Goal: Information Seeking & Learning: Learn about a topic

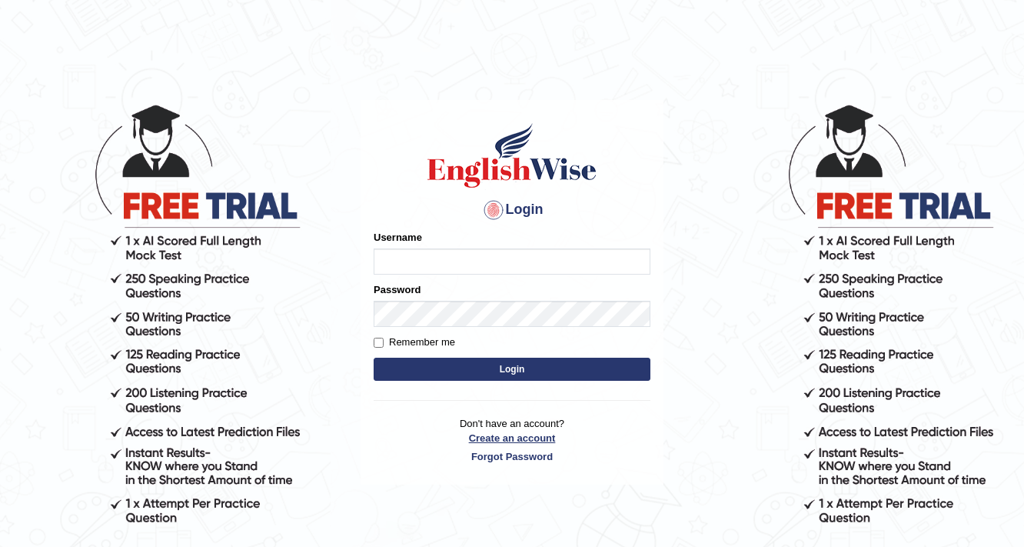
click at [517, 437] on link "Create an account" at bounding box center [512, 438] width 277 height 15
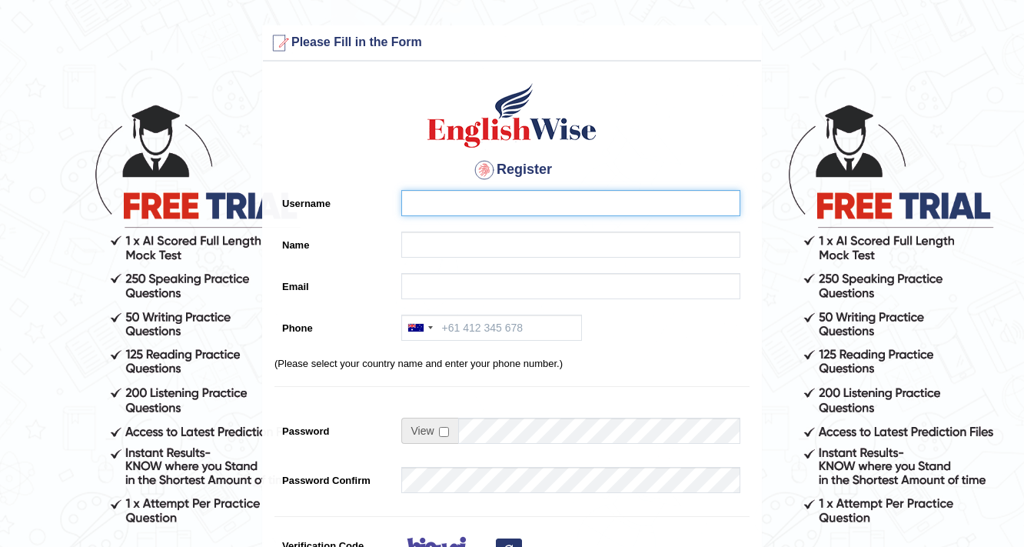
click at [487, 200] on input "Username" at bounding box center [570, 203] width 339 height 26
type input "Amy1976"
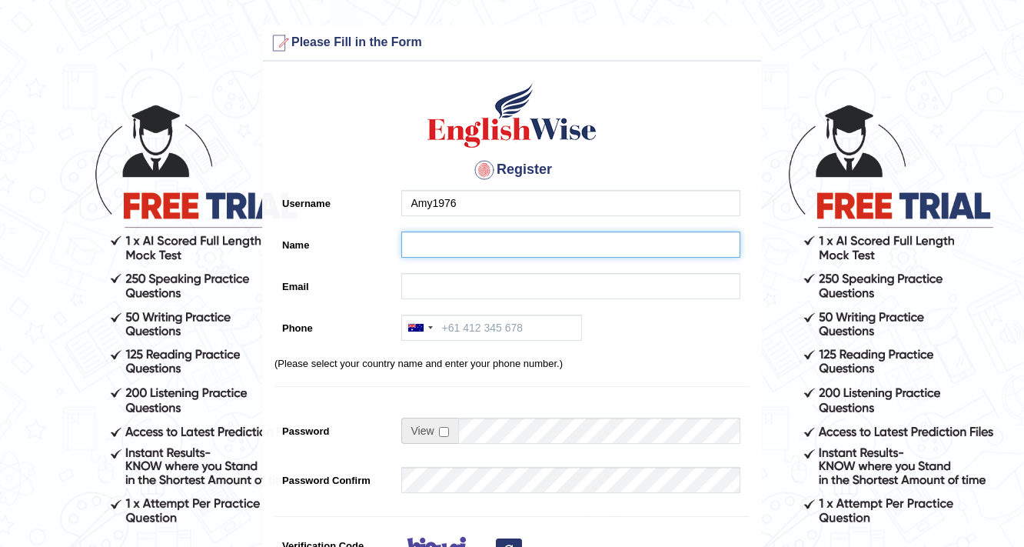
click at [475, 235] on input "Name" at bounding box center [570, 245] width 339 height 26
type input "n"
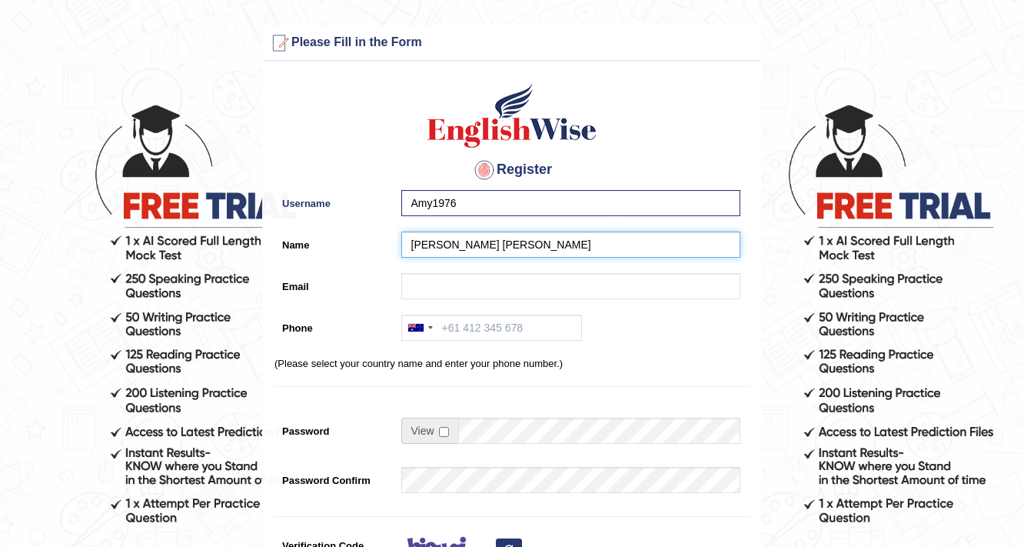
type input "[PERSON_NAME] [PERSON_NAME]"
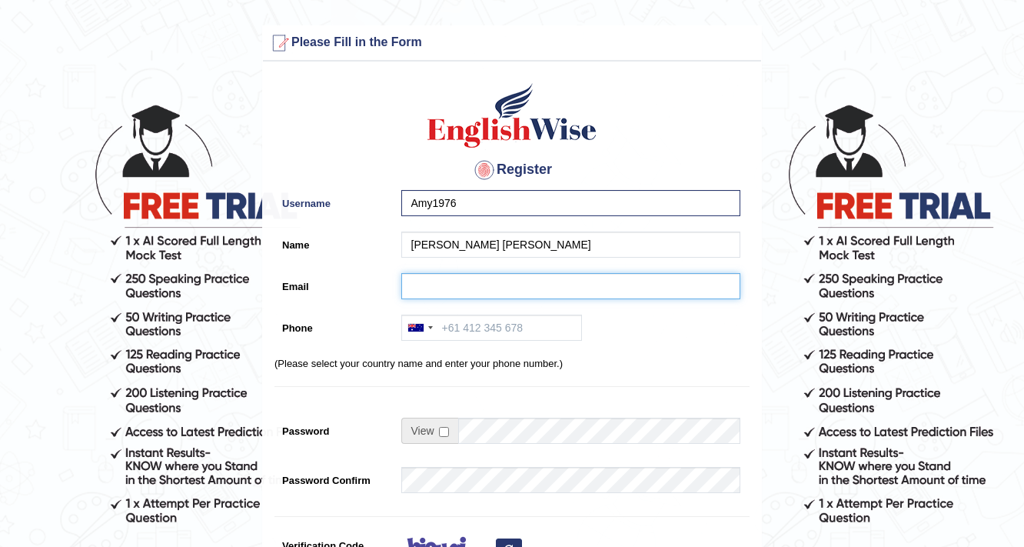
click at [439, 277] on input "Email" at bounding box center [570, 286] width 339 height 26
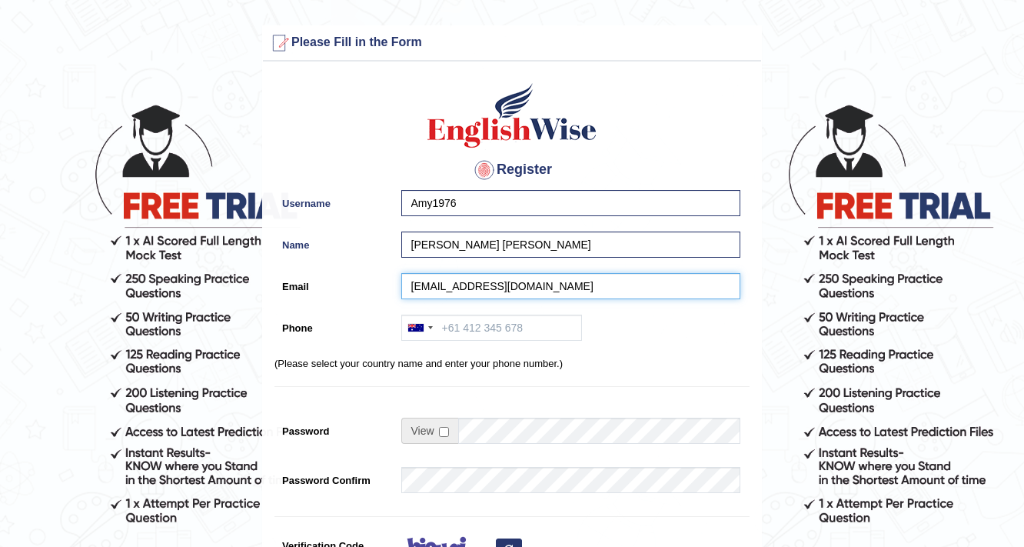
type input "daongo400@gmail.com"
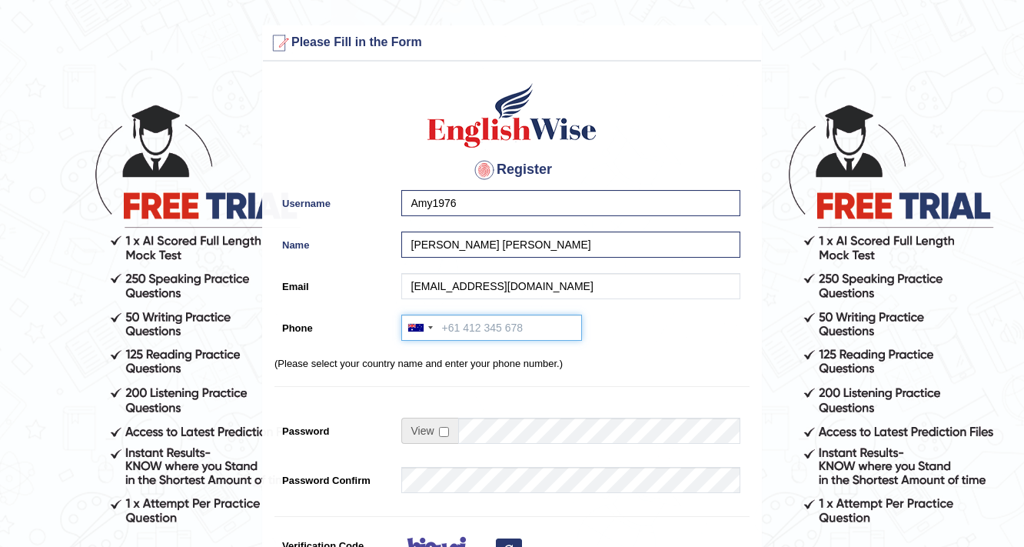
click at [495, 325] on input "Phone" at bounding box center [491, 328] width 181 height 26
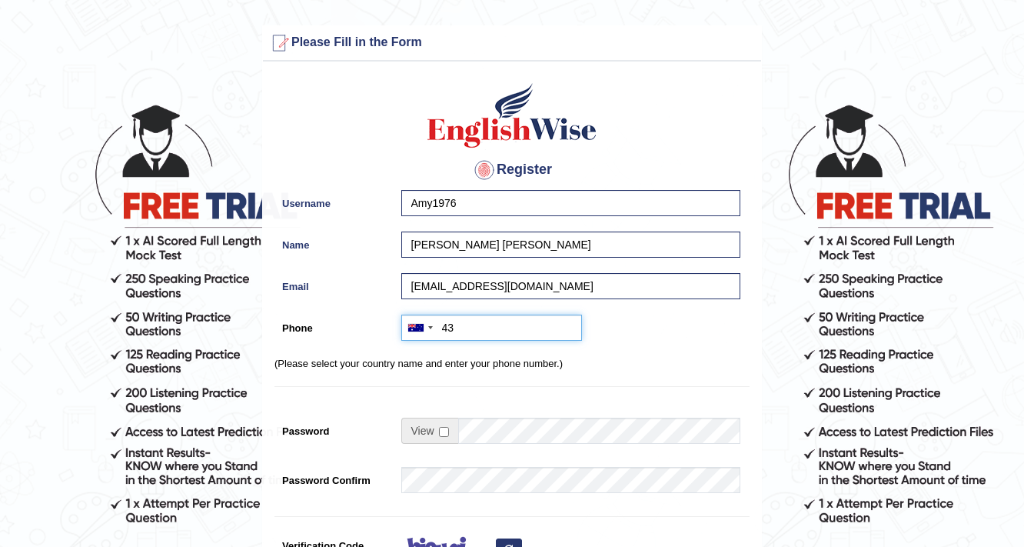
type input "4"
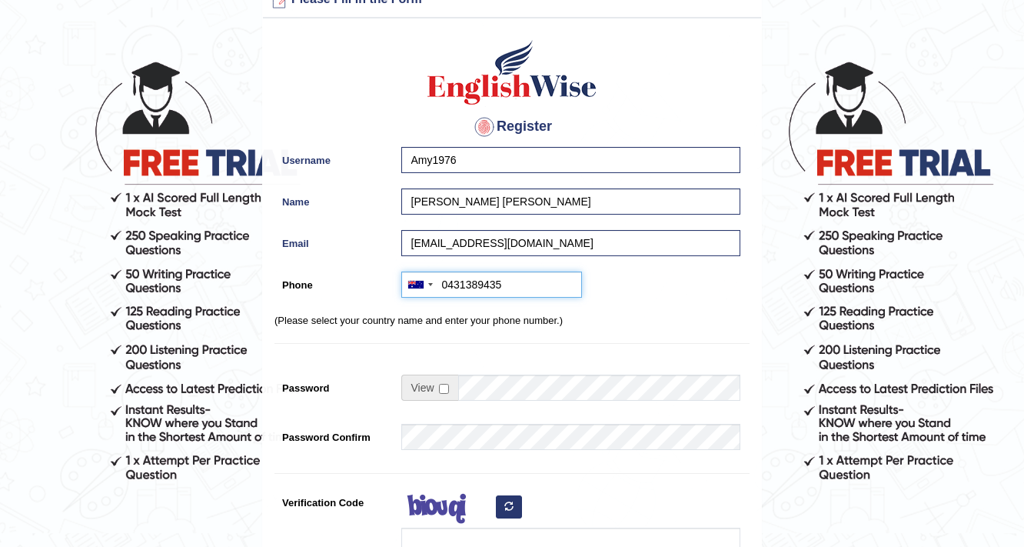
scroll to position [62, 0]
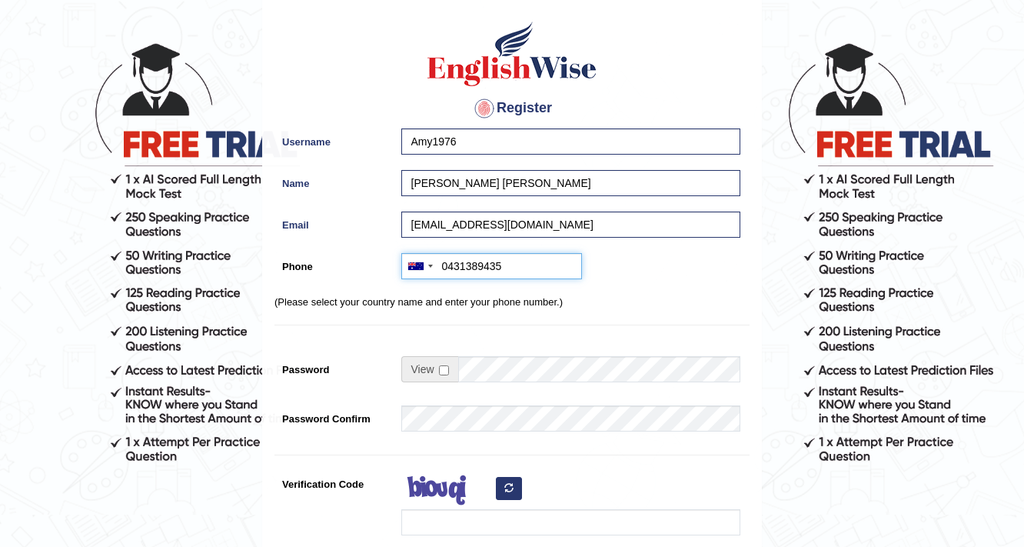
type input "0431389435"
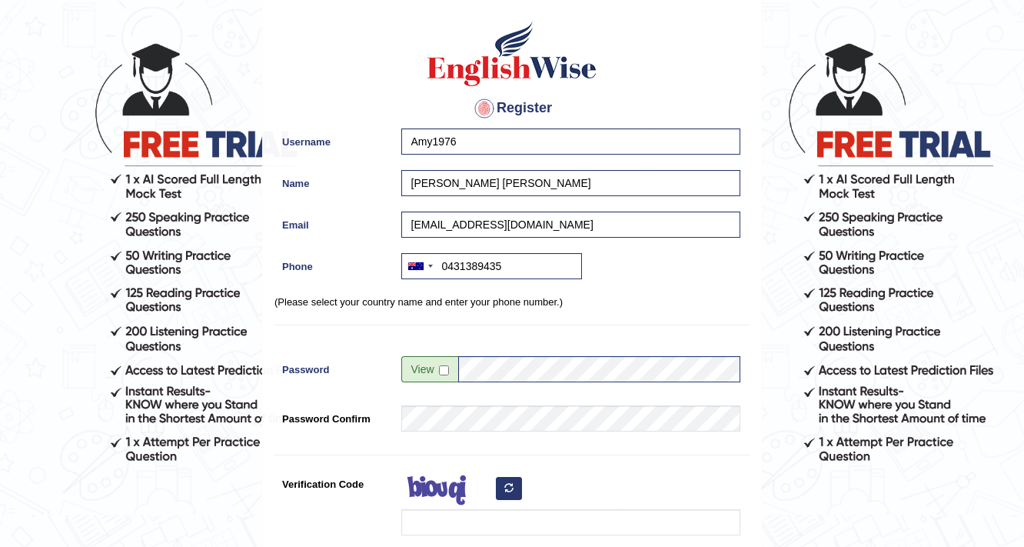
click at [511, 483] on icon "button" at bounding box center [509, 487] width 9 height 9
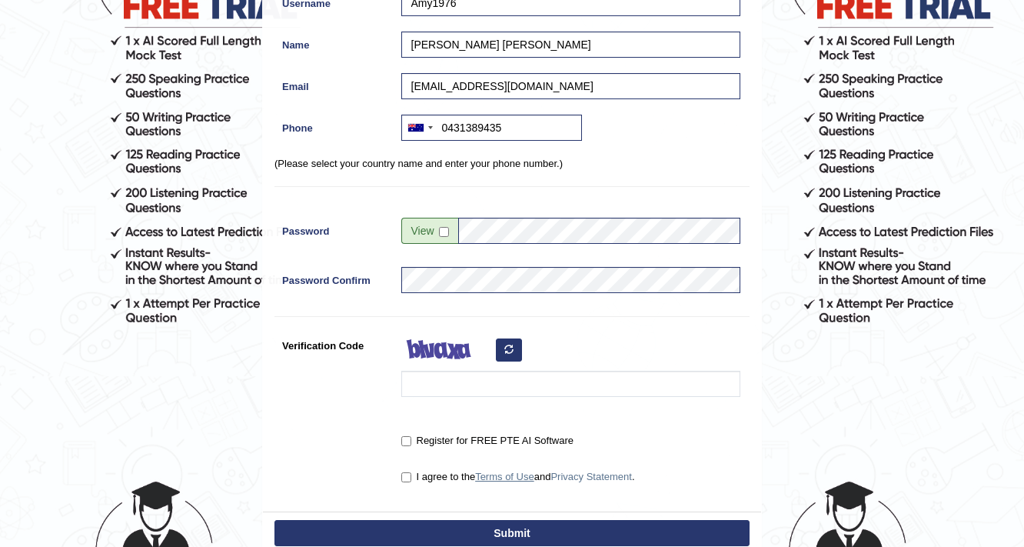
scroll to position [246, 0]
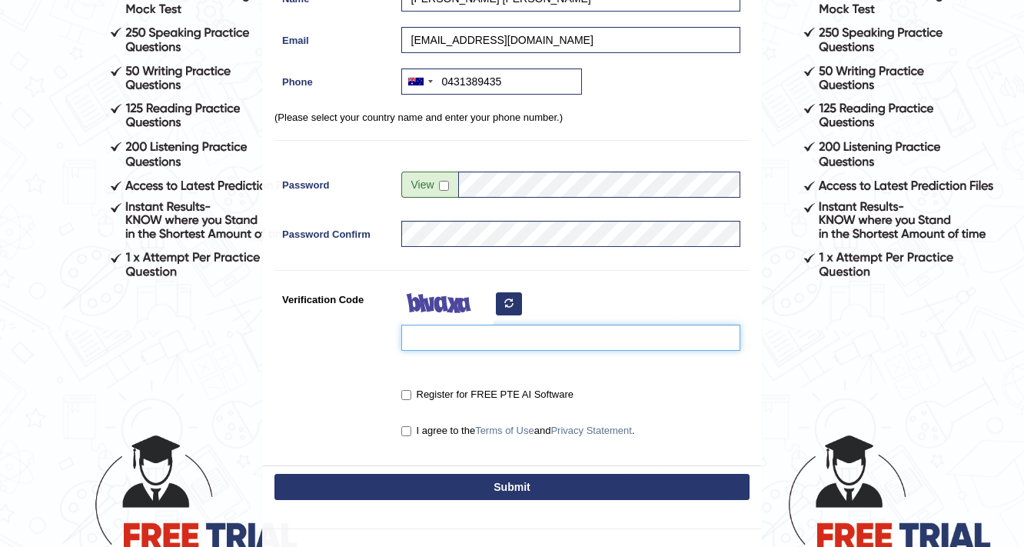
click at [454, 341] on input "Verification Code" at bounding box center [570, 338] width 339 height 26
type input "Q"
type input "qaxjzi"
click at [403, 398] on input "Register for FREE PTE AI Software" at bounding box center [406, 395] width 10 height 10
checkbox input "true"
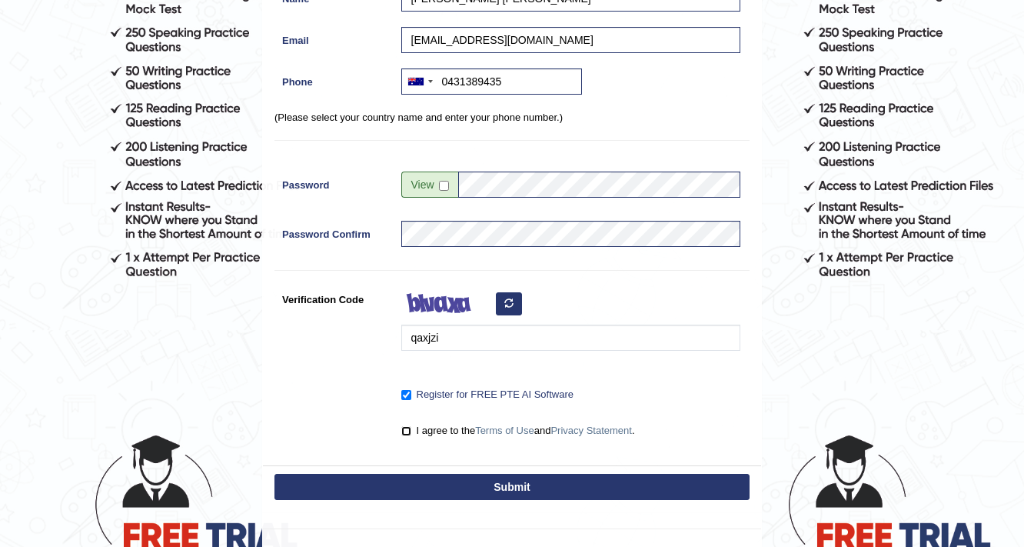
click at [406, 426] on input "I agree to the Terms of Use and Privacy Statement ." at bounding box center [406, 431] width 10 height 10
checkbox input "true"
click at [427, 480] on button "Submit" at bounding box center [512, 487] width 475 height 26
type input "+61431389435"
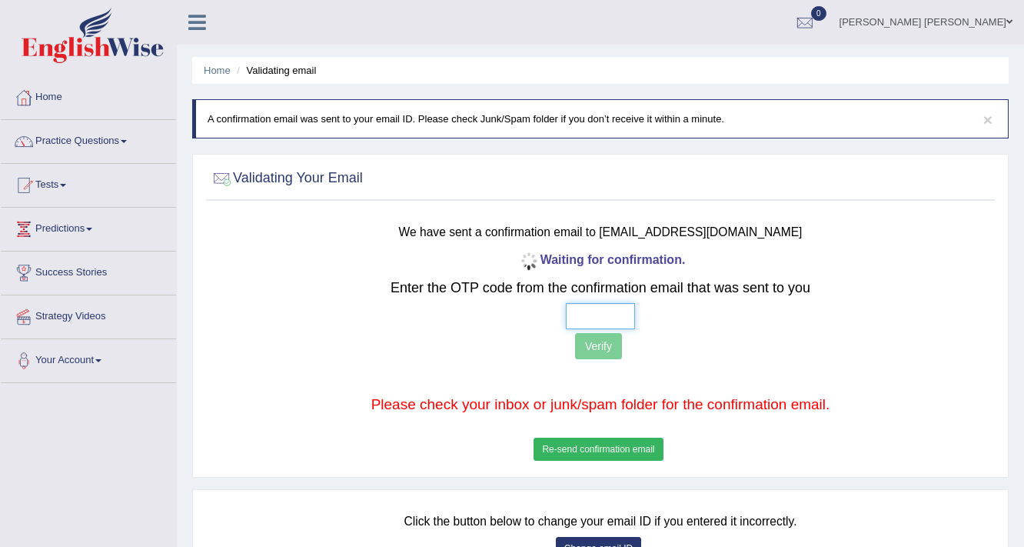
click at [598, 318] on input "text" at bounding box center [600, 316] width 69 height 26
type input "6 0 8 3"
click at [604, 337] on button "Verify" at bounding box center [598, 346] width 47 height 26
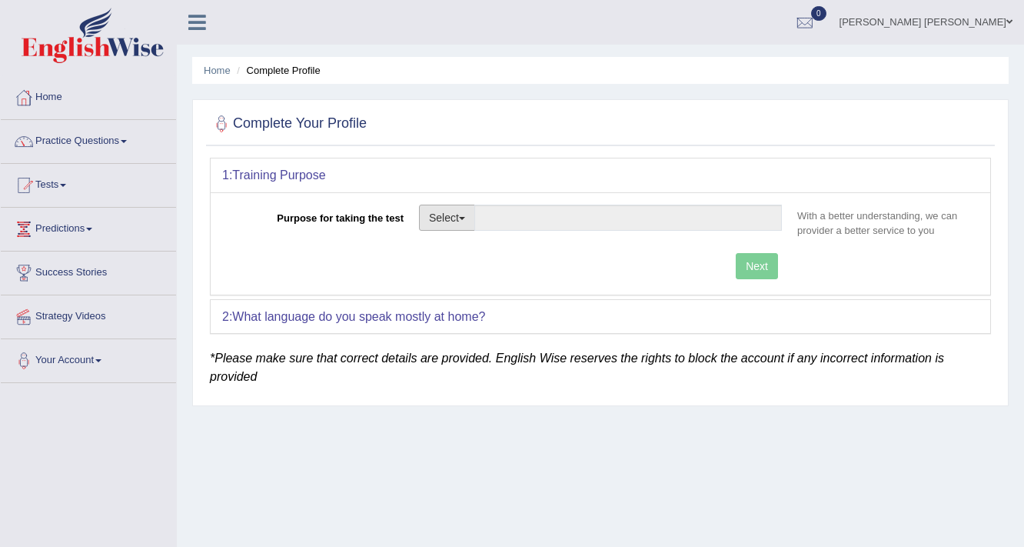
click at [457, 215] on button "Select" at bounding box center [447, 218] width 56 height 26
click at [468, 288] on link "Nursing" at bounding box center [488, 291] width 137 height 20
type input "Nursing"
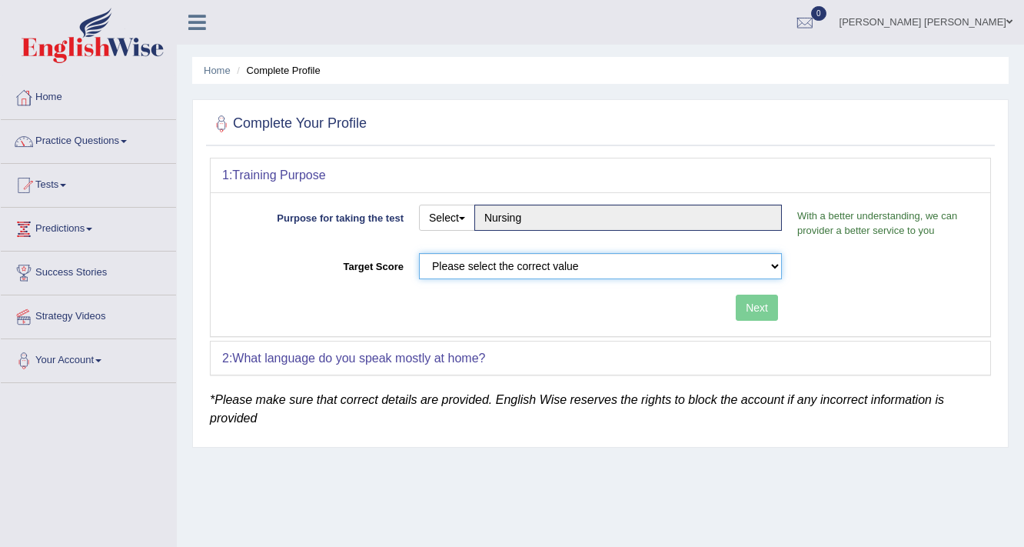
click at [468, 266] on select "Please select the correct value 50 (6 bands) 58 (6.5 bands) 65 (7 bands) 79 (8 …" at bounding box center [600, 266] width 363 height 26
select select "65"
click at [419, 253] on select "Please select the correct value 50 (6 bands) 58 (6.5 bands) 65 (7 bands) 79 (8 …" at bounding box center [600, 266] width 363 height 26
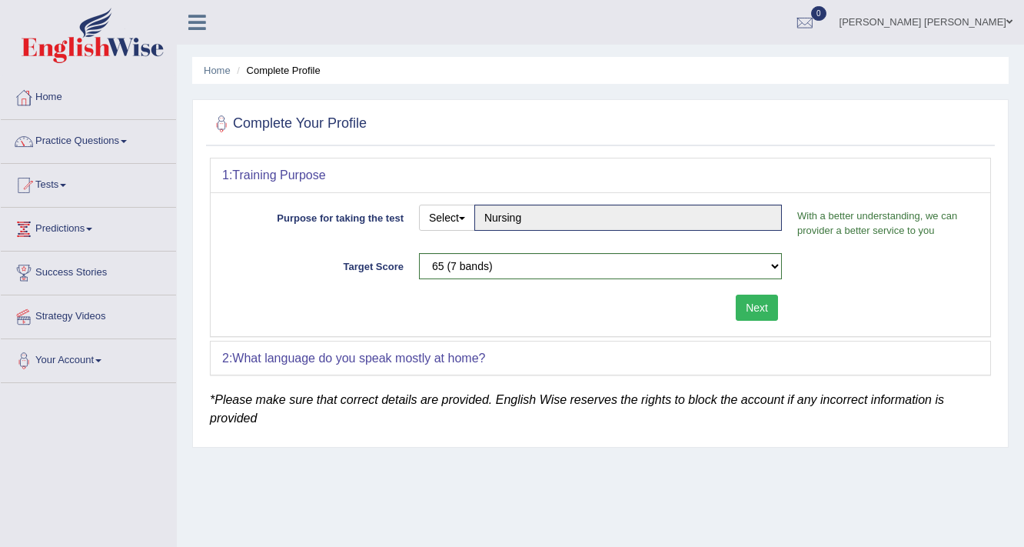
click at [751, 308] on button "Next" at bounding box center [757, 308] width 42 height 26
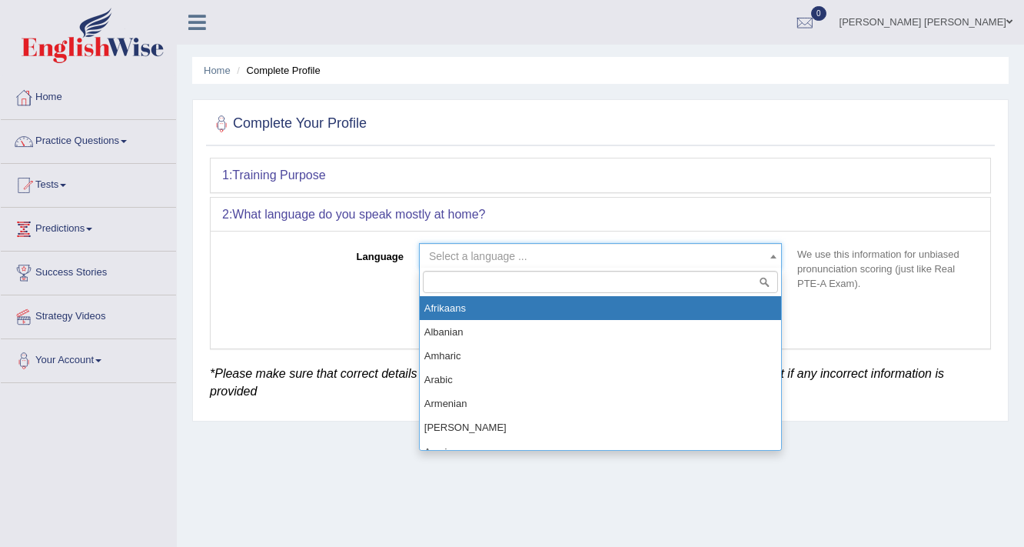
click at [568, 258] on span "Select a language ..." at bounding box center [596, 255] width 334 height 15
click at [501, 280] on input "search" at bounding box center [600, 282] width 355 height 22
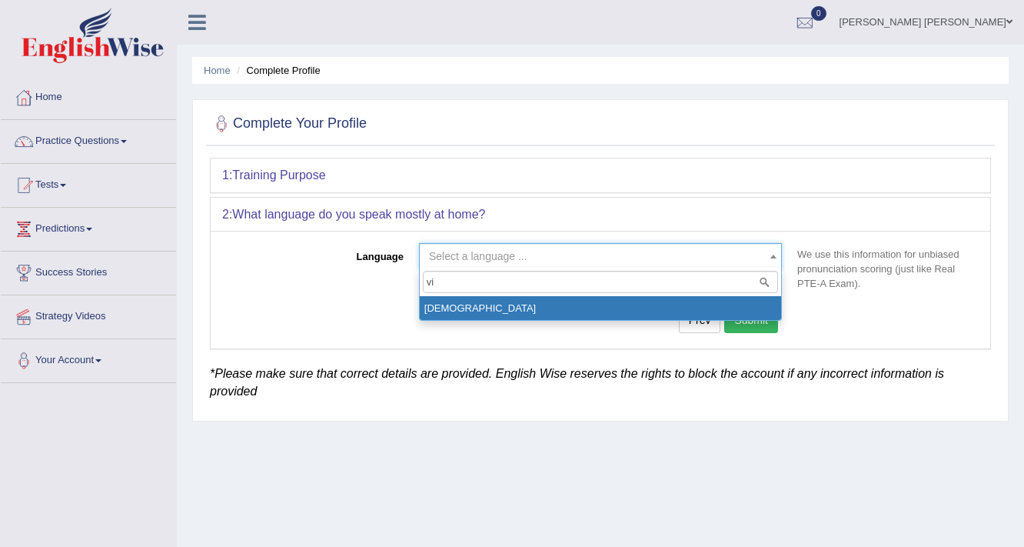
type input "vi"
select select "Vietnamese"
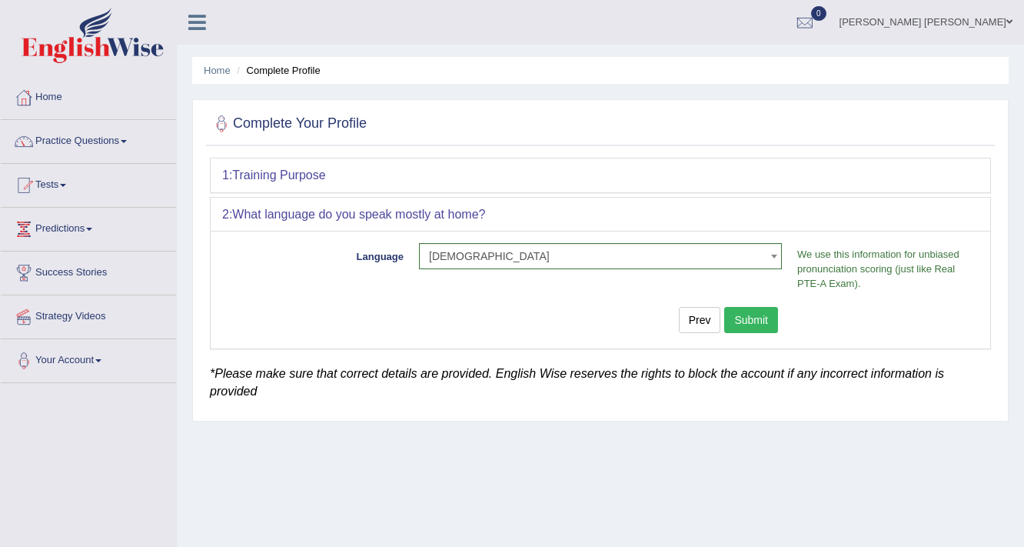
click at [741, 325] on button "Submit" at bounding box center [752, 320] width 54 height 26
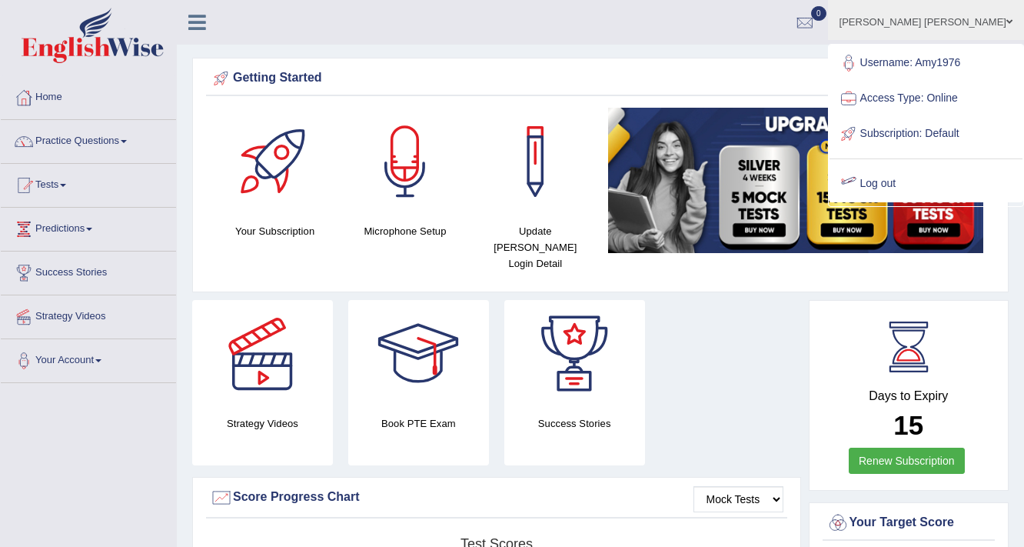
click at [916, 175] on link "Log out" at bounding box center [926, 183] width 193 height 35
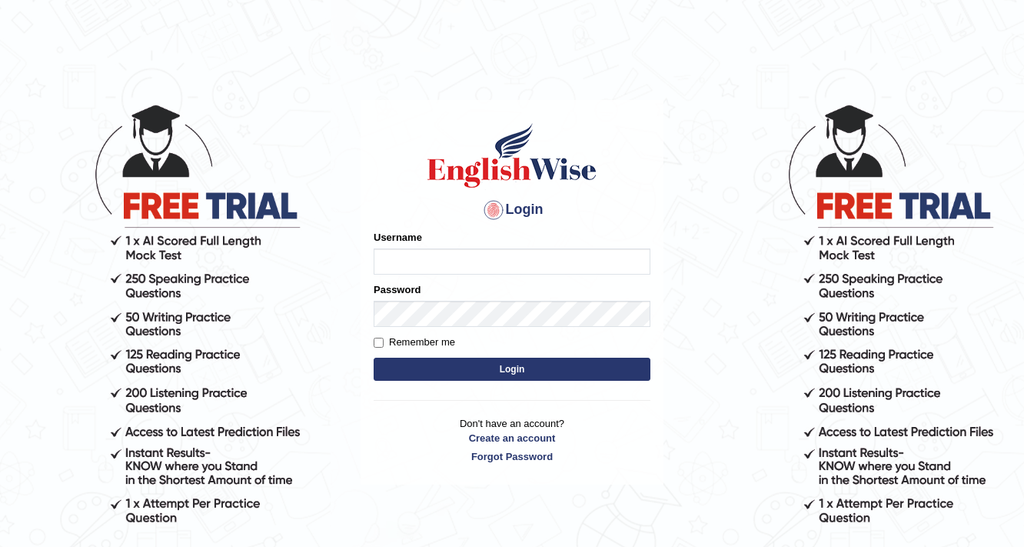
click at [514, 263] on input "Username" at bounding box center [512, 261] width 277 height 26
type input "Amy1976"
click at [482, 365] on button "Login" at bounding box center [512, 369] width 277 height 23
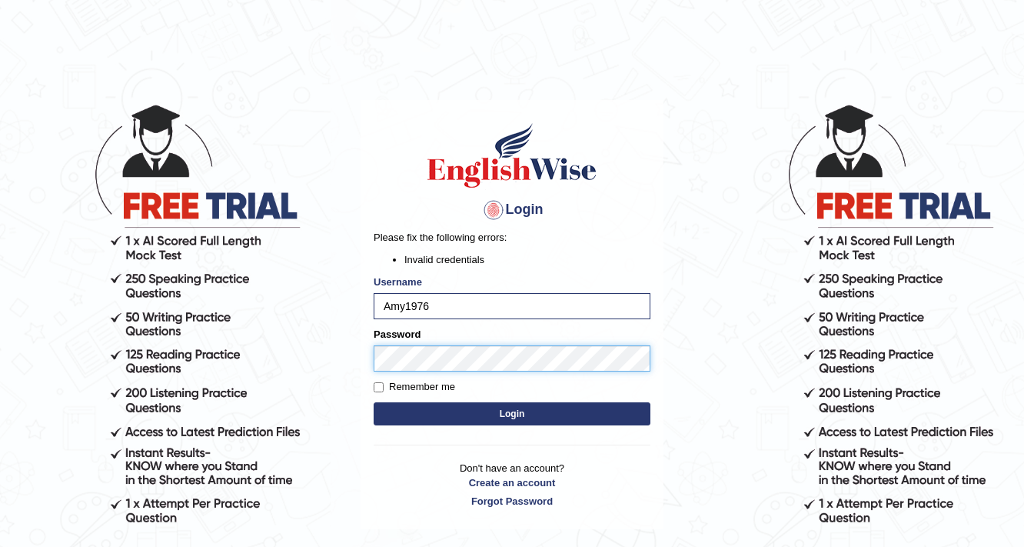
click at [353, 361] on body "Login Please fix the following errors: Invalid credentials Username Amy1976 Pas…" at bounding box center [512, 325] width 1024 height 547
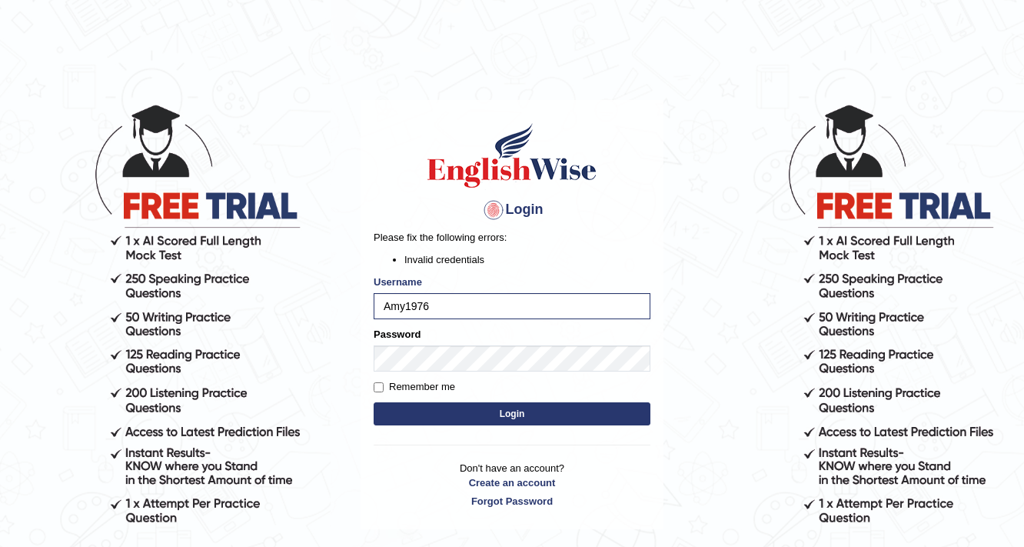
click at [409, 419] on button "Login" at bounding box center [512, 413] width 277 height 23
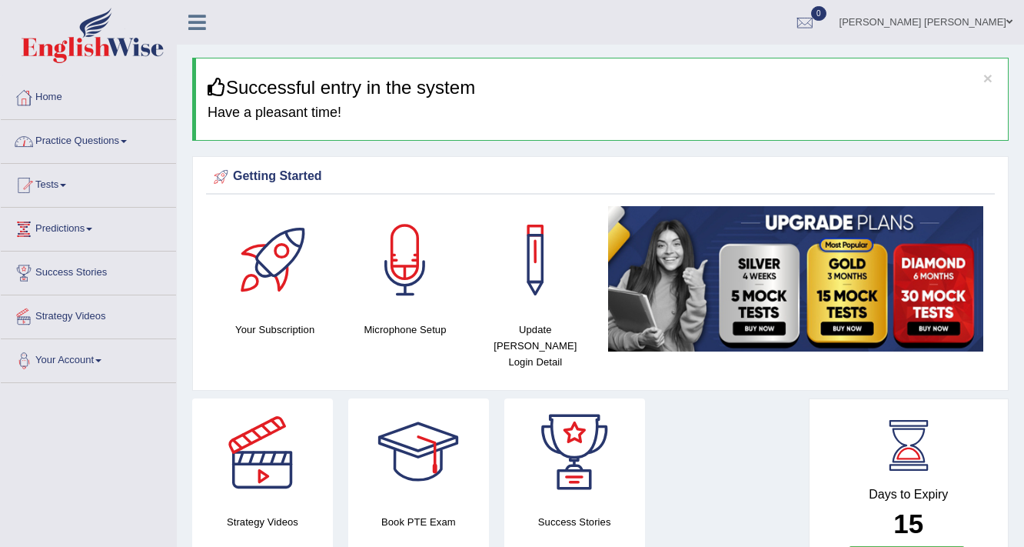
click at [85, 143] on link "Practice Questions" at bounding box center [88, 139] width 175 height 38
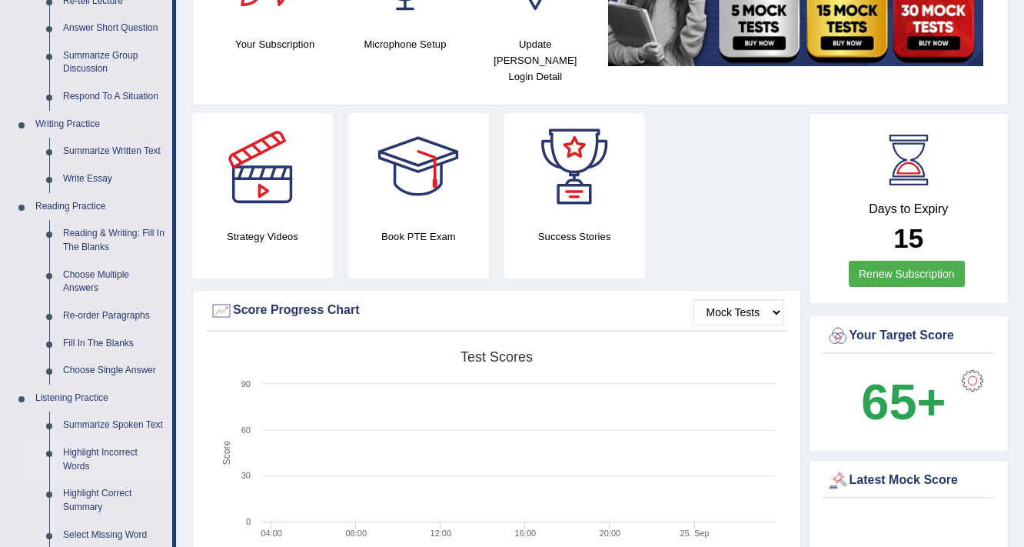
scroll to position [308, 0]
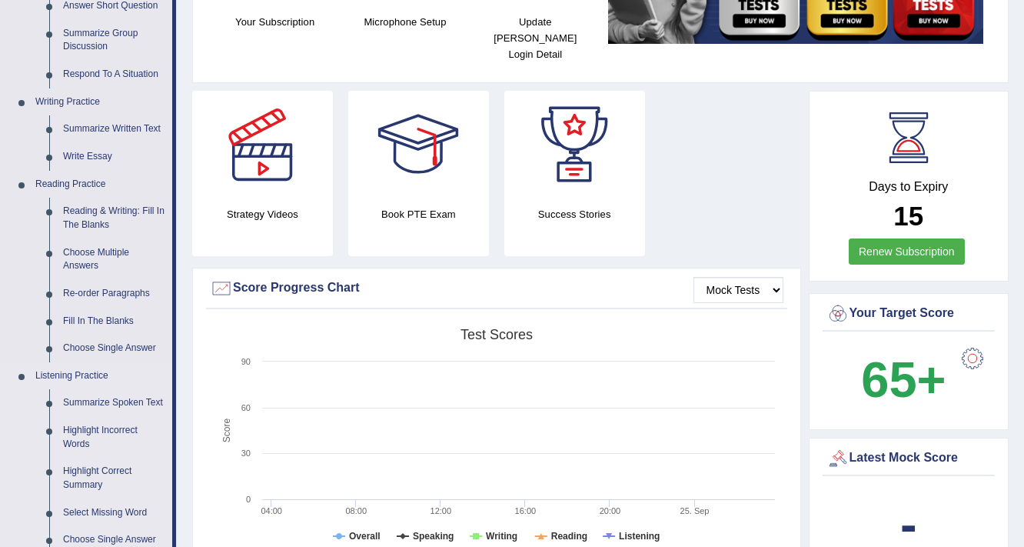
click at [68, 378] on link "Listening Practice" at bounding box center [100, 376] width 144 height 28
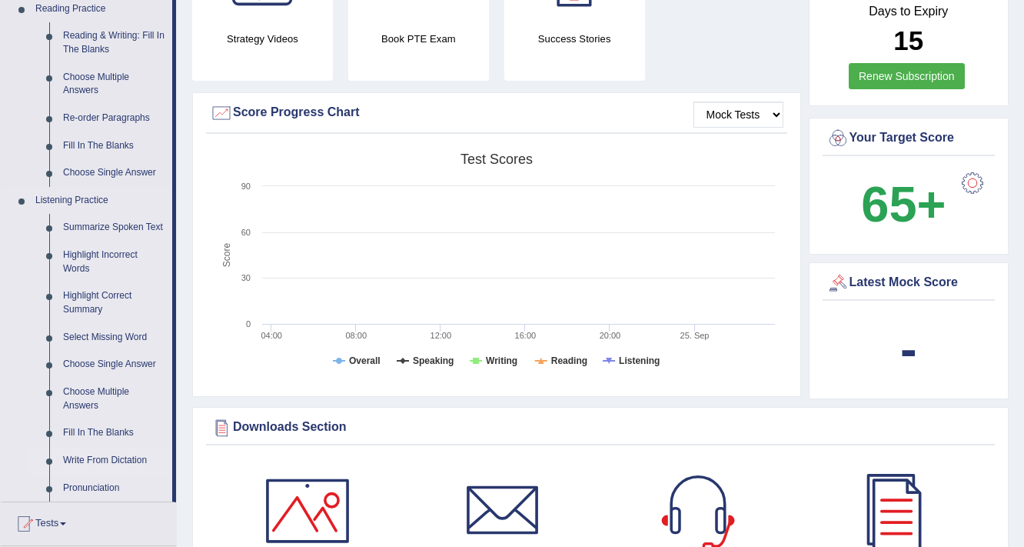
scroll to position [554, 0]
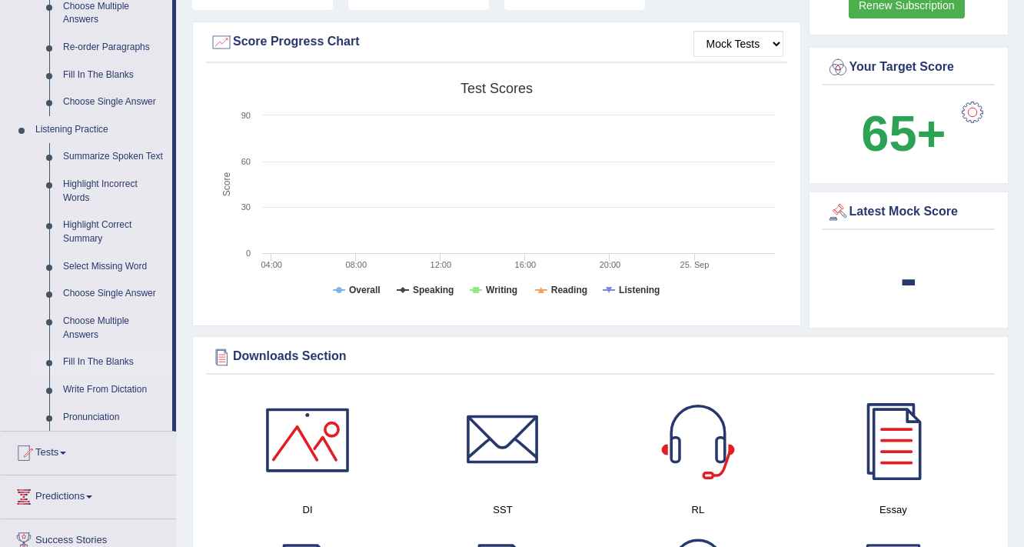
click at [105, 358] on link "Fill In The Blanks" at bounding box center [114, 362] width 116 height 28
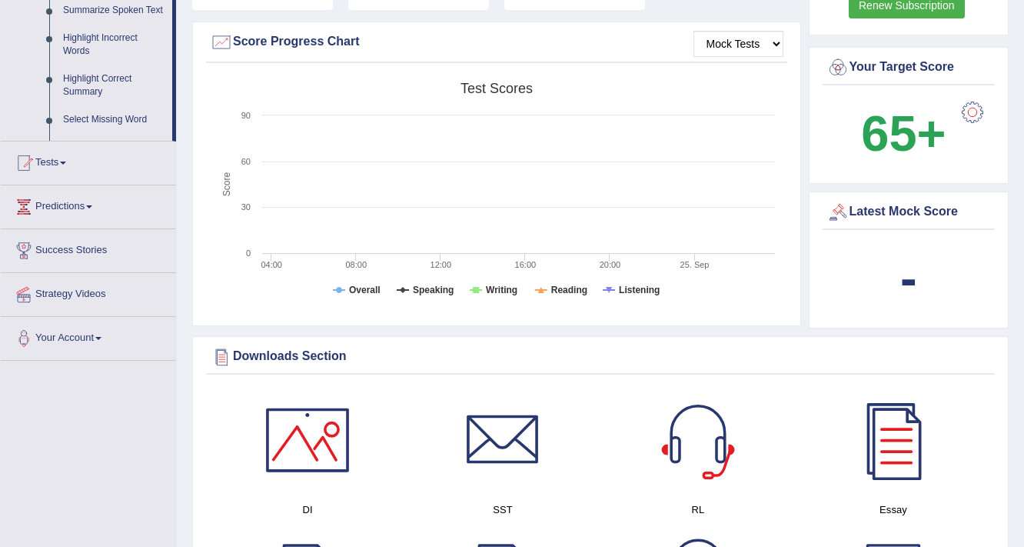
scroll to position [355, 0]
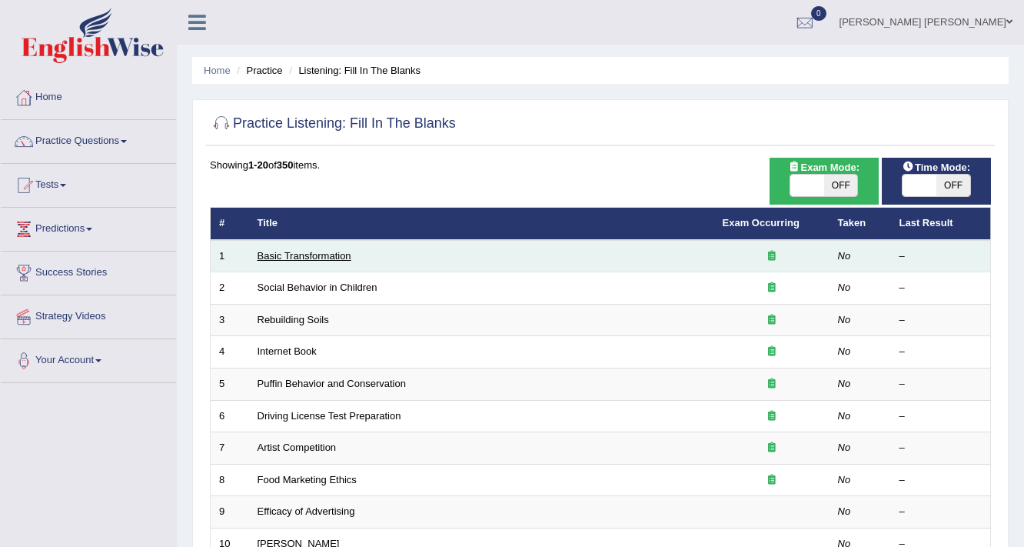
click at [321, 256] on link "Basic Transformation" at bounding box center [305, 256] width 94 height 12
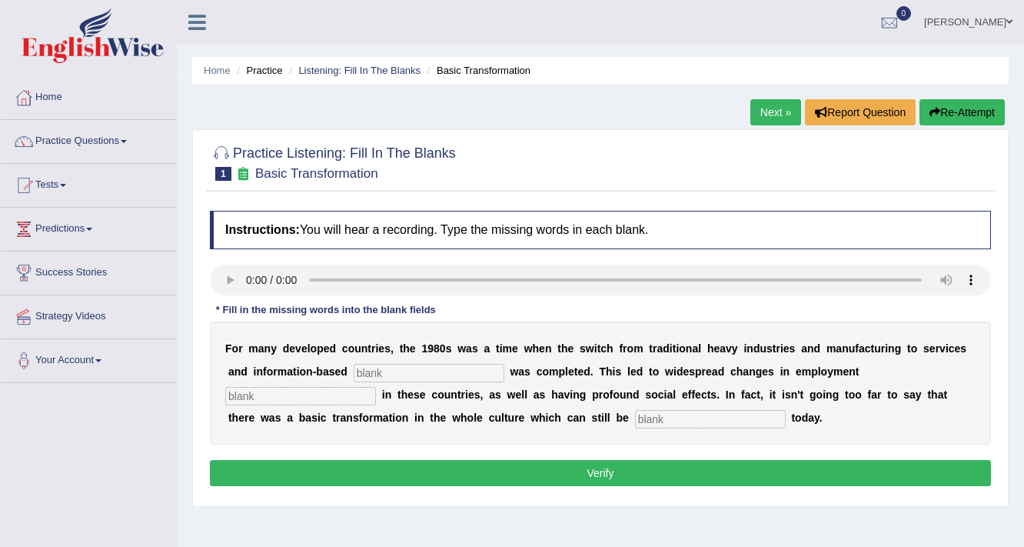
click at [385, 369] on input "text" at bounding box center [429, 373] width 151 height 18
click at [415, 372] on input "text" at bounding box center [429, 373] width 151 height 18
click at [392, 368] on input "text" at bounding box center [429, 373] width 151 height 18
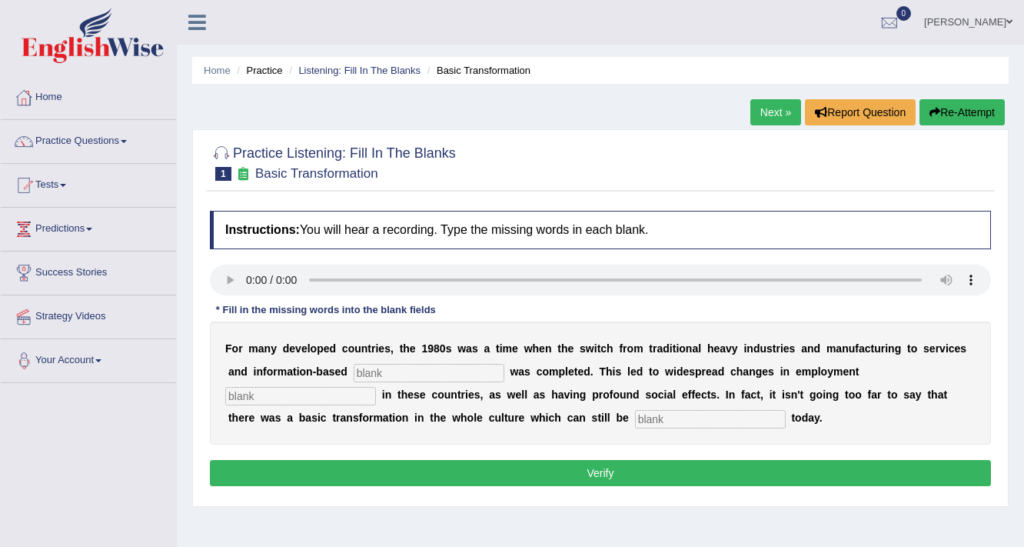
click at [429, 371] on input "text" at bounding box center [429, 373] width 151 height 18
click at [676, 421] on input "text" at bounding box center [710, 419] width 151 height 18
drag, startPoint x: 547, startPoint y: 318, endPoint x: 541, endPoint y: 309, distance: 10.7
click at [674, 418] on input "text" at bounding box center [710, 419] width 151 height 18
type input "observed"
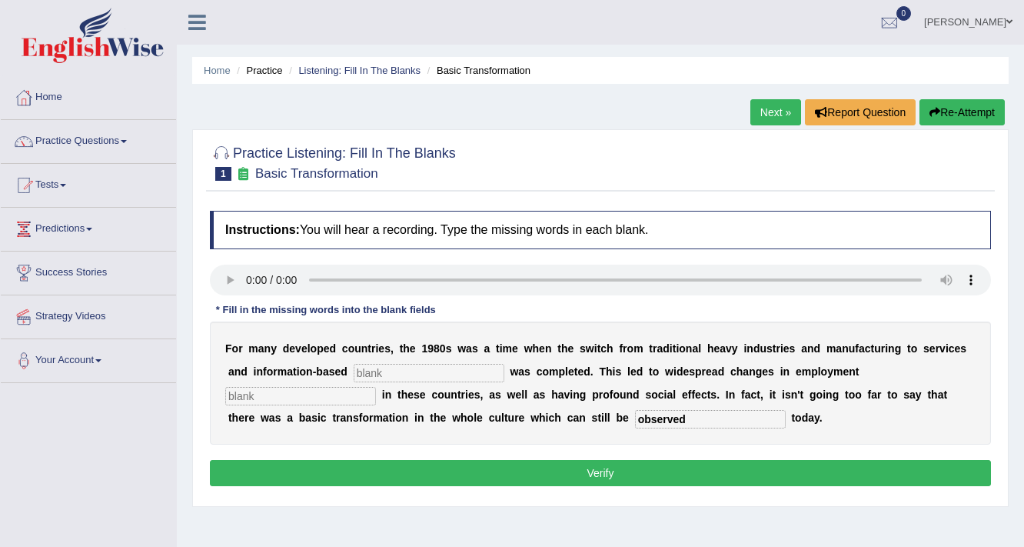
click at [382, 372] on input "text" at bounding box center [429, 373] width 151 height 18
type input "enterprise"
click at [251, 398] on input "text" at bounding box center [300, 396] width 151 height 18
click at [257, 395] on input "text" at bounding box center [300, 396] width 151 height 18
click at [299, 391] on input "text" at bounding box center [300, 396] width 151 height 18
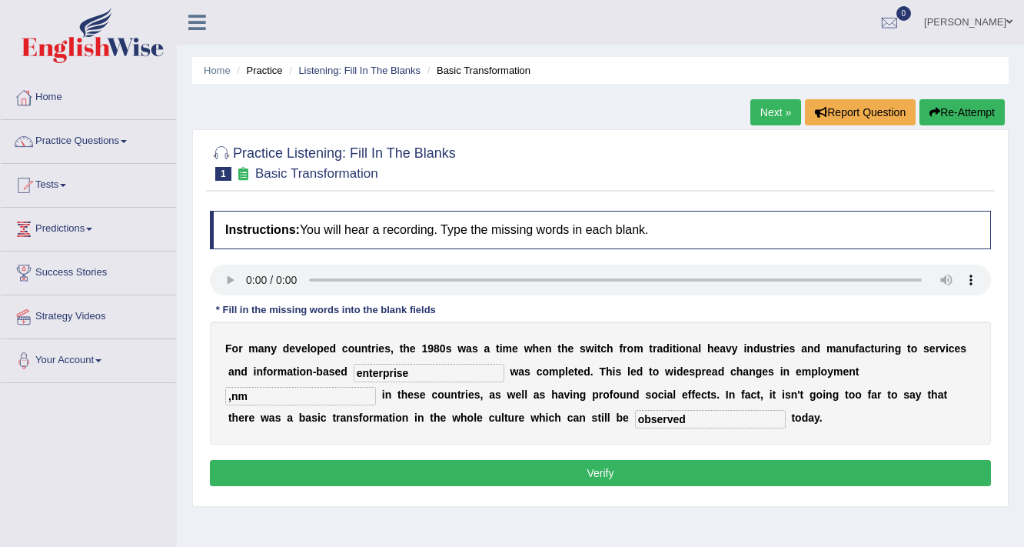
type input ",nm"
click at [378, 473] on button "Verify" at bounding box center [600, 473] width 781 height 26
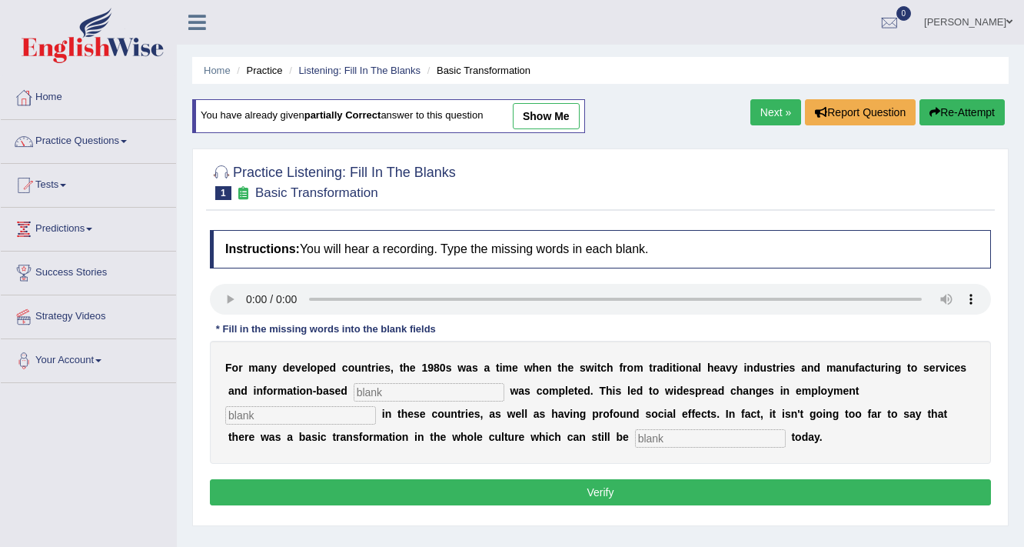
click at [786, 111] on link "Next »" at bounding box center [776, 112] width 51 height 26
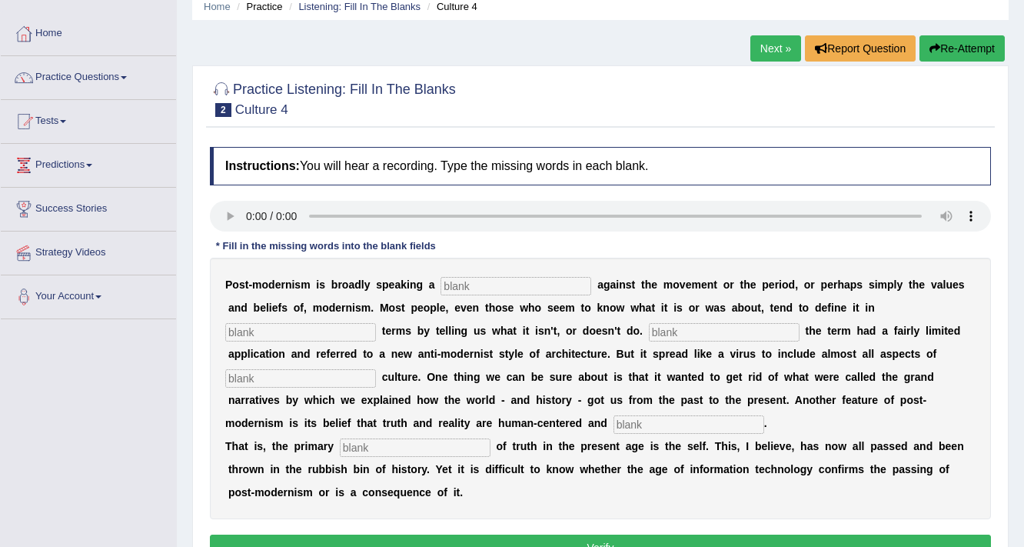
scroll to position [62, 0]
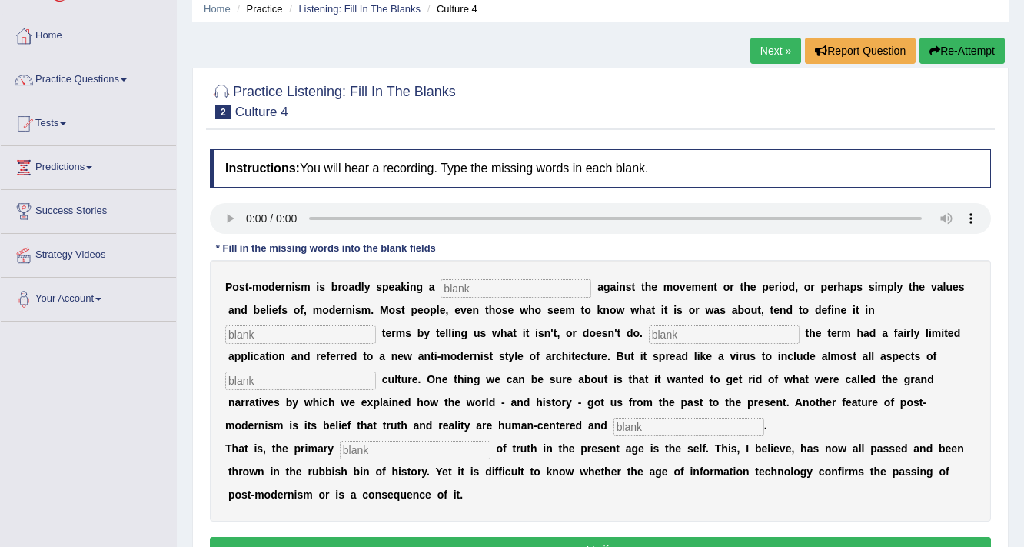
click at [454, 284] on input "text" at bounding box center [516, 288] width 151 height 18
type input "reaction"
click at [328, 325] on input "text" at bounding box center [300, 334] width 151 height 18
type input "negative"
click at [702, 338] on input "text" at bounding box center [724, 334] width 151 height 18
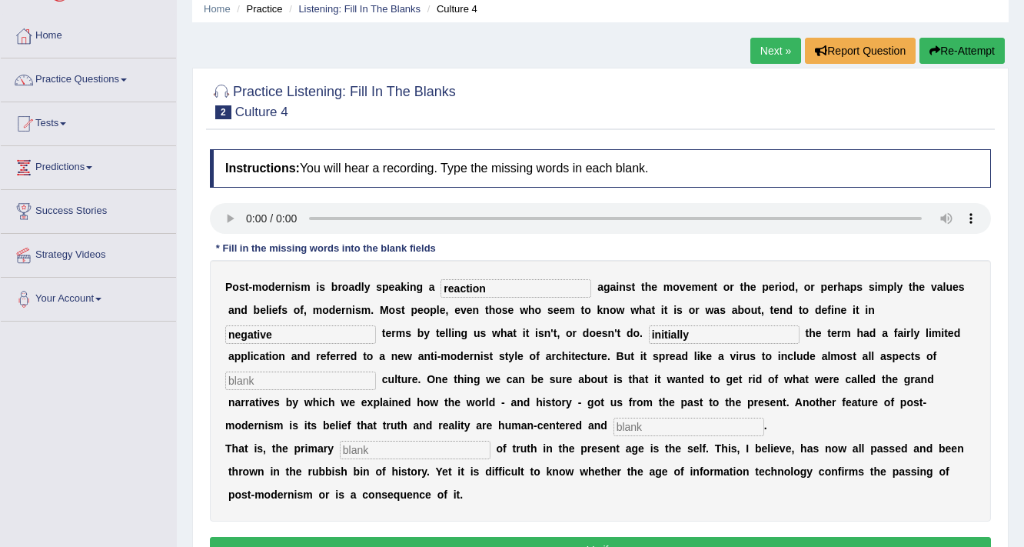
type input "initially"
click at [335, 367] on div "P o s t - m o d e r n i s m i s b r o a d l y s p e a k i n g a reaction a g a …" at bounding box center [600, 391] width 781 height 262
click at [335, 371] on input "text" at bounding box center [300, 380] width 151 height 18
type input "t"
type input "term"
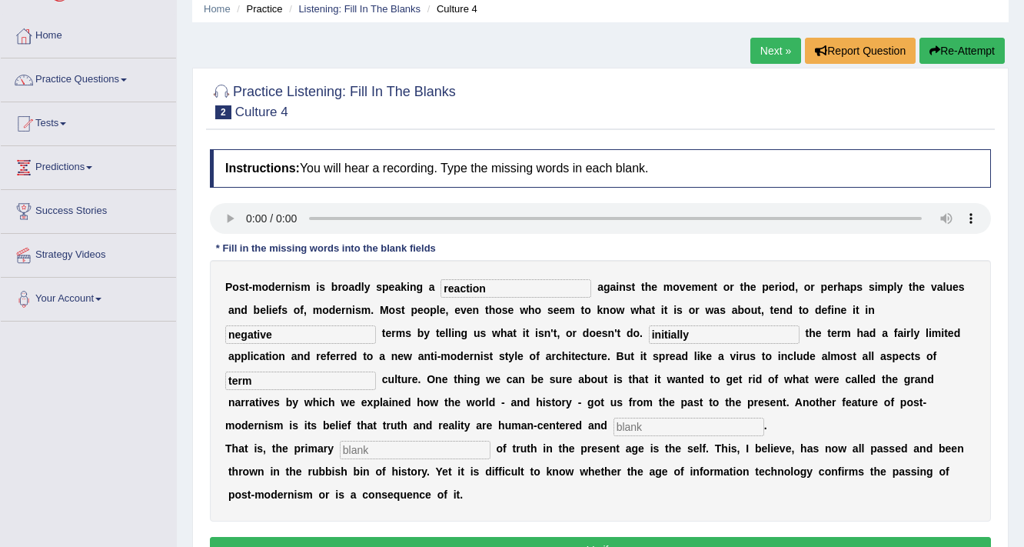
click at [689, 418] on input "text" at bounding box center [689, 427] width 151 height 18
type input "internal"
click at [649, 333] on input "initially" at bounding box center [724, 334] width 151 height 18
type input "Initially"
click at [728, 355] on b at bounding box center [728, 356] width 6 height 12
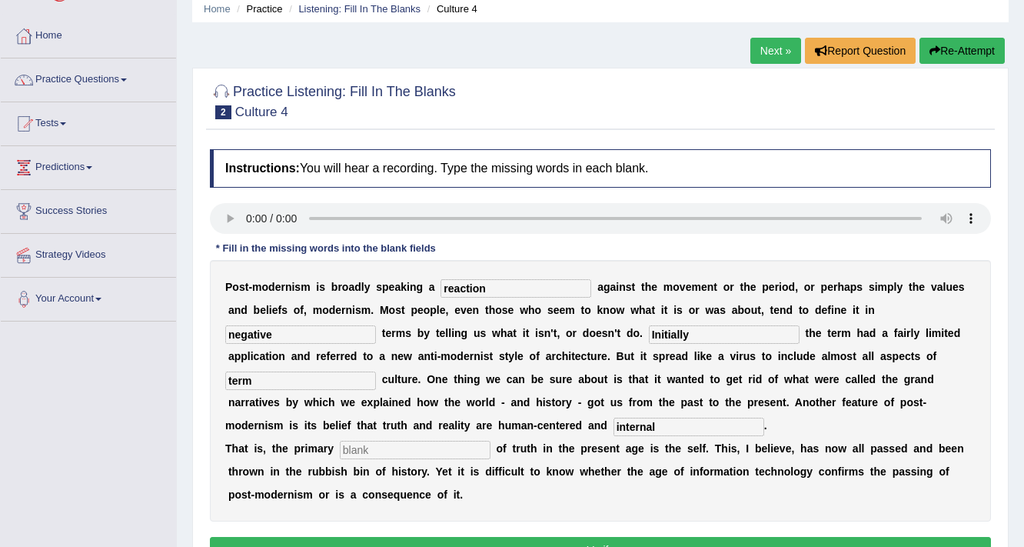
click at [615, 539] on button "Verify" at bounding box center [600, 550] width 781 height 26
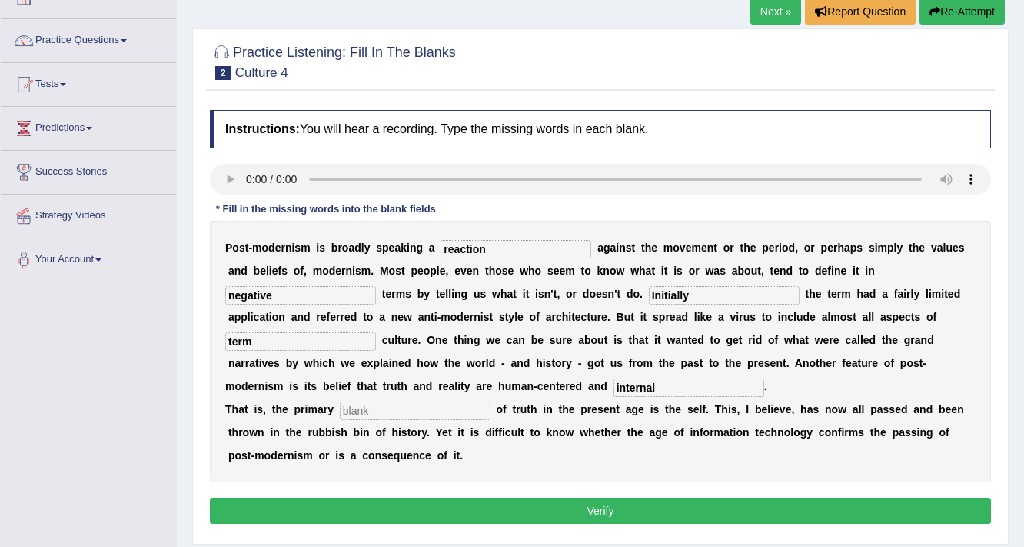
scroll to position [123, 0]
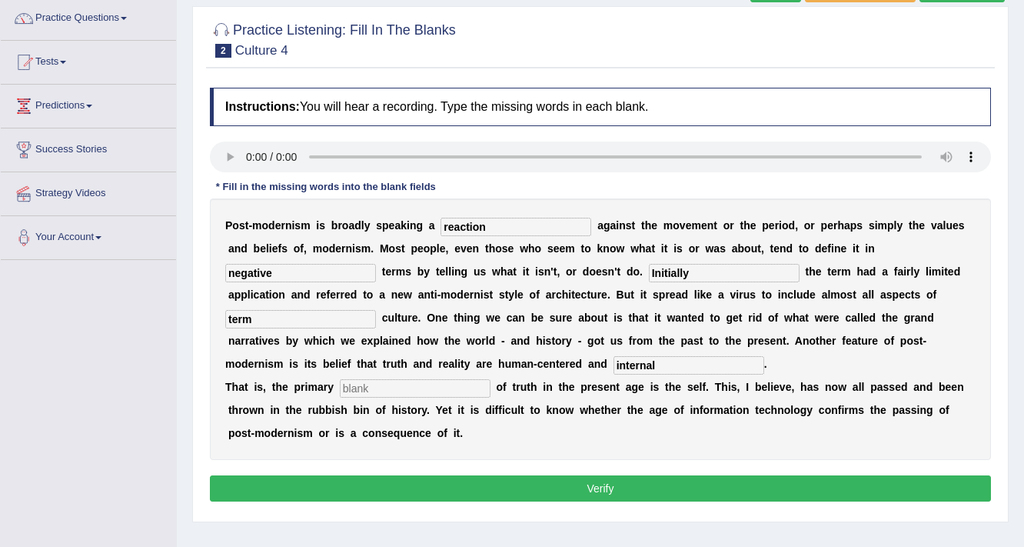
click at [386, 379] on input "text" at bounding box center [415, 388] width 151 height 18
type input "h"
click at [421, 493] on button "Verify" at bounding box center [600, 488] width 781 height 26
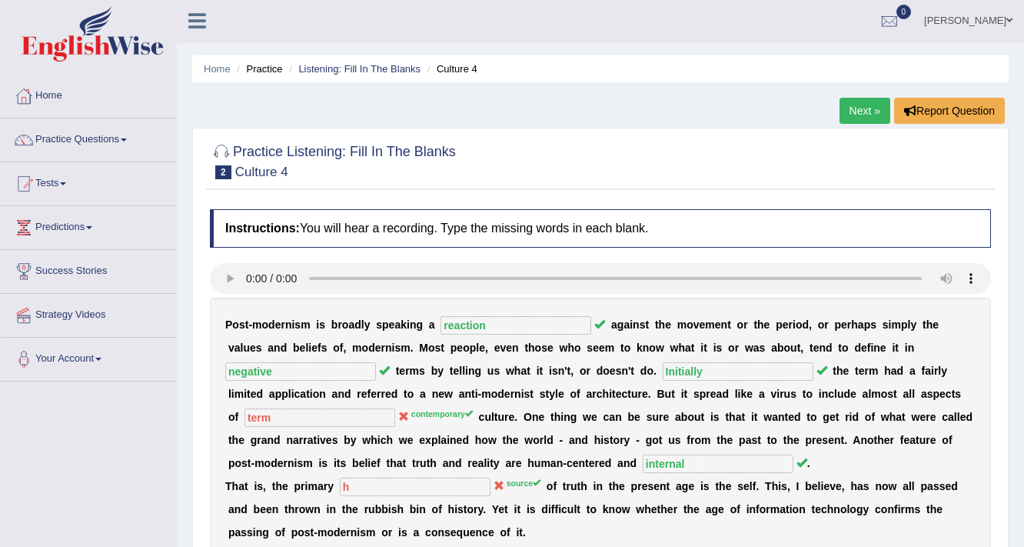
scroll to position [0, 0]
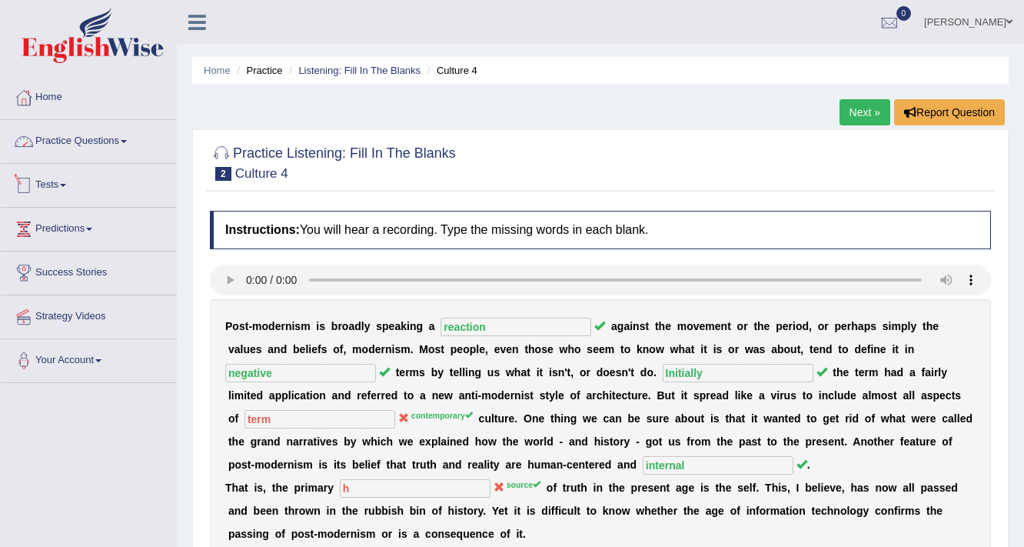
click at [108, 151] on link "Practice Questions" at bounding box center [88, 139] width 175 height 38
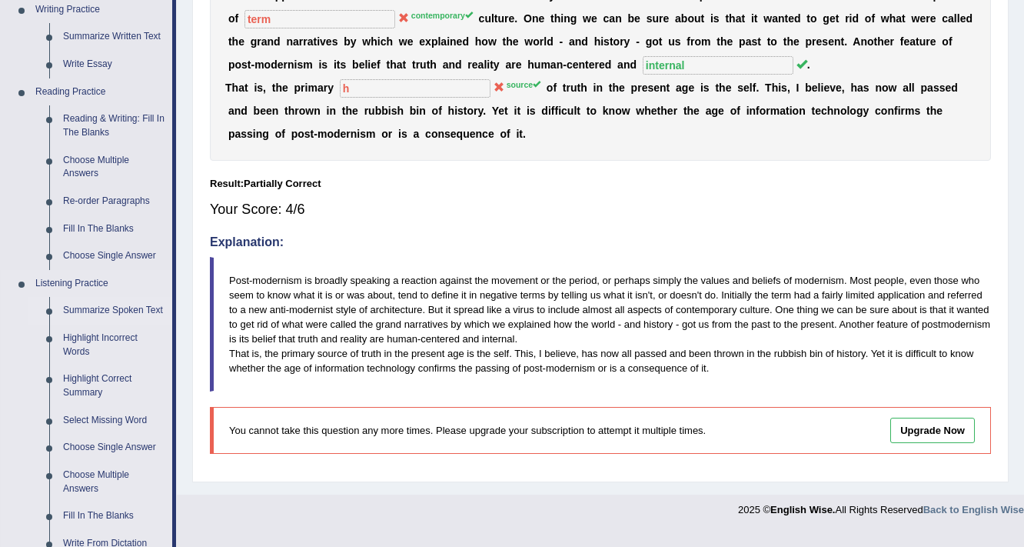
scroll to position [431, 0]
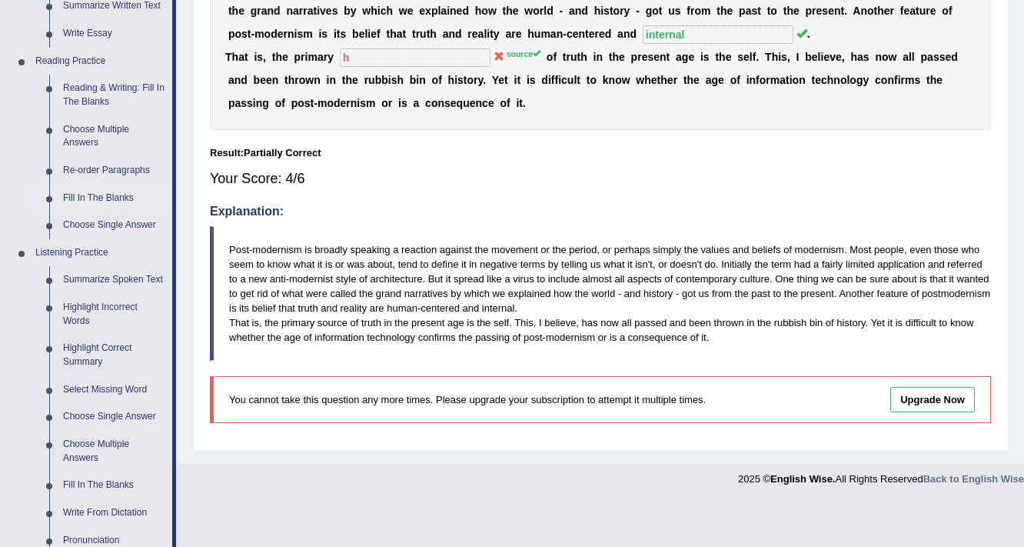
click at [91, 194] on link "Fill In The Blanks" at bounding box center [114, 199] width 116 height 28
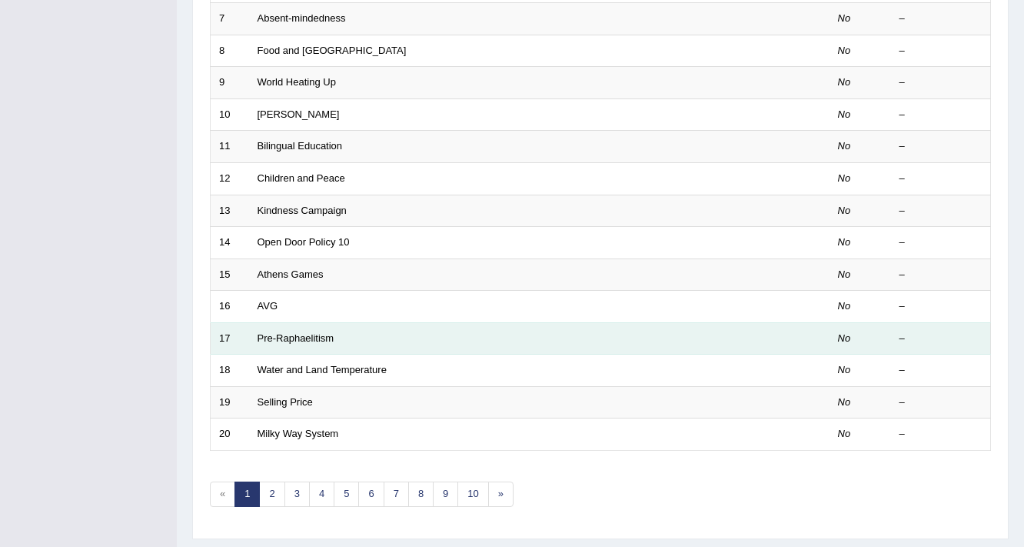
scroll to position [431, 0]
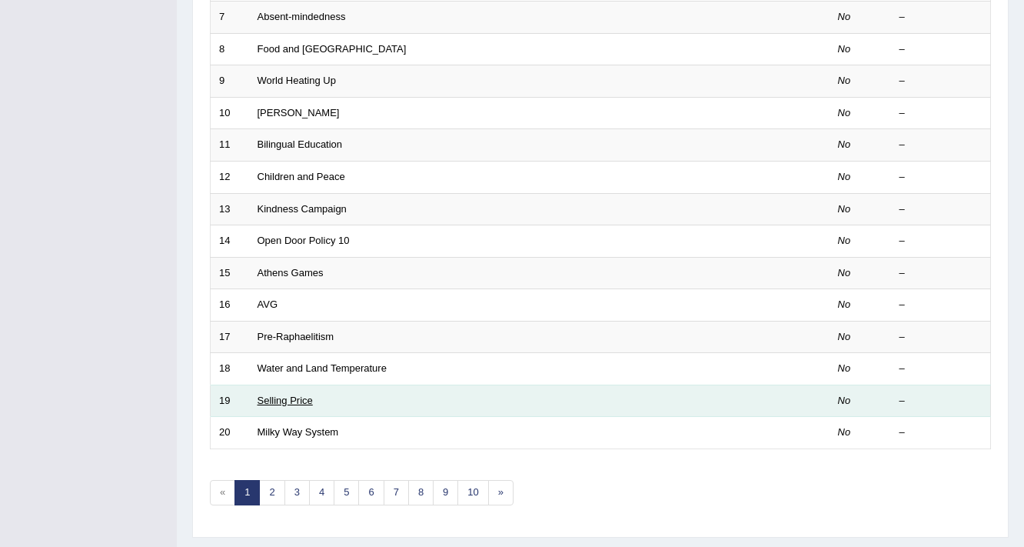
click at [302, 397] on link "Selling Price" at bounding box center [285, 401] width 55 height 12
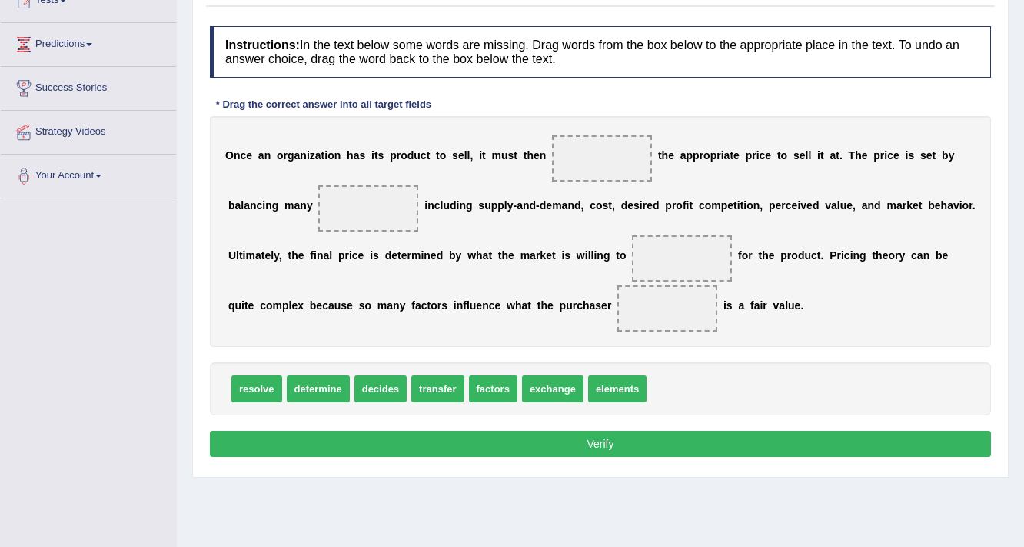
scroll to position [185, 0]
click at [561, 387] on span "factors" at bounding box center [559, 388] width 48 height 27
drag, startPoint x: 567, startPoint y: 389, endPoint x: 380, endPoint y: 208, distance: 260.5
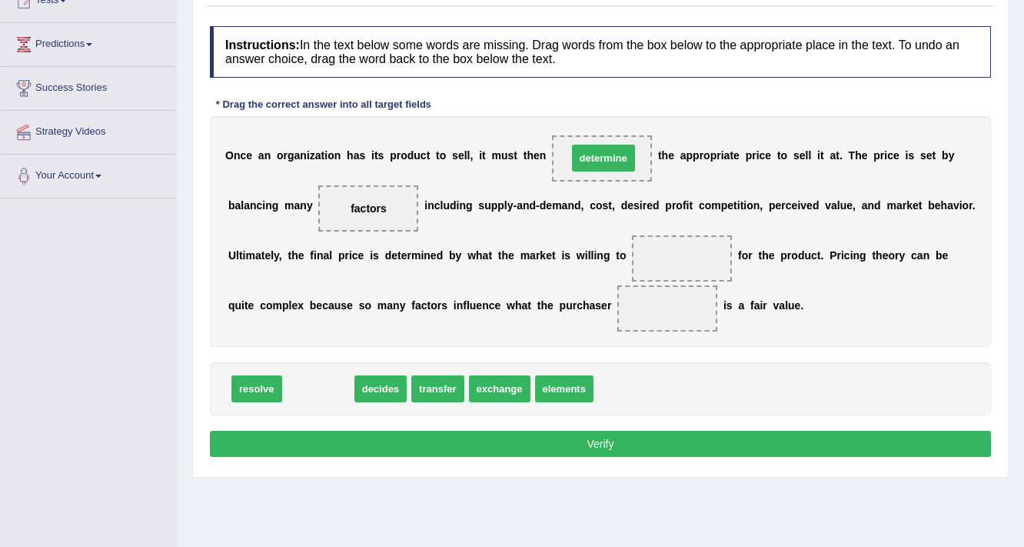
drag, startPoint x: 333, startPoint y: 385, endPoint x: 618, endPoint y: 154, distance: 367.0
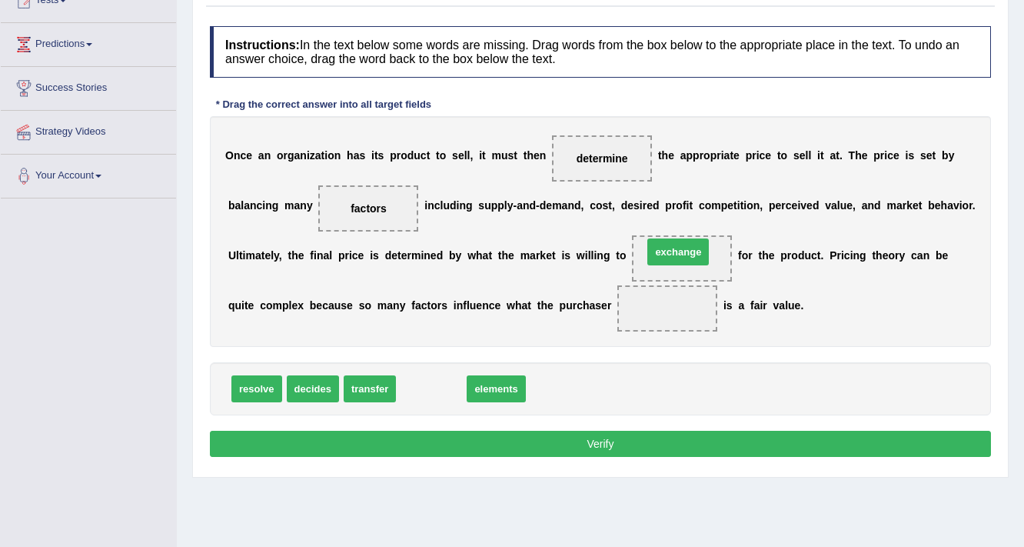
drag, startPoint x: 425, startPoint y: 391, endPoint x: 671, endPoint y: 254, distance: 282.3
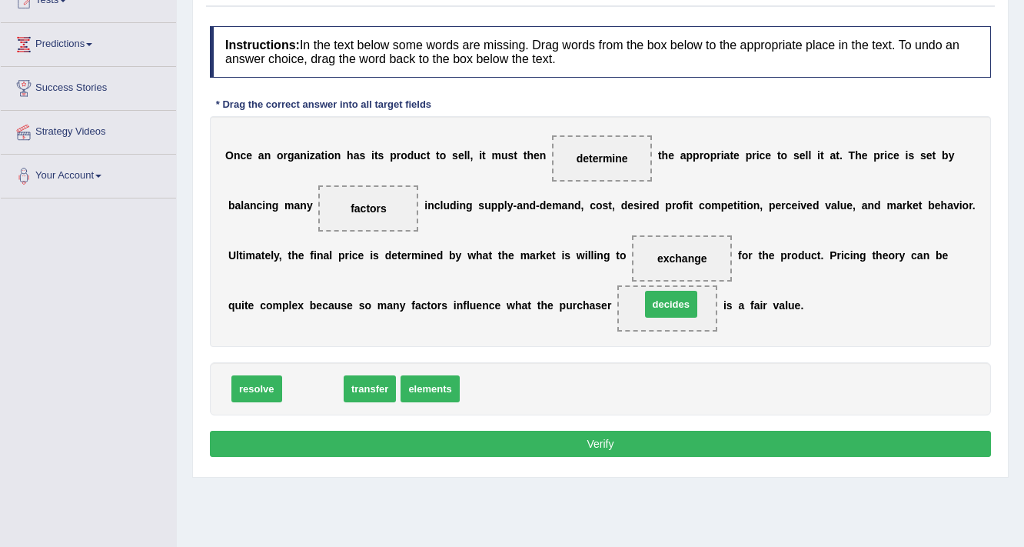
drag, startPoint x: 314, startPoint y: 386, endPoint x: 672, endPoint y: 302, distance: 368.3
click at [607, 440] on button "Verify" at bounding box center [600, 444] width 781 height 26
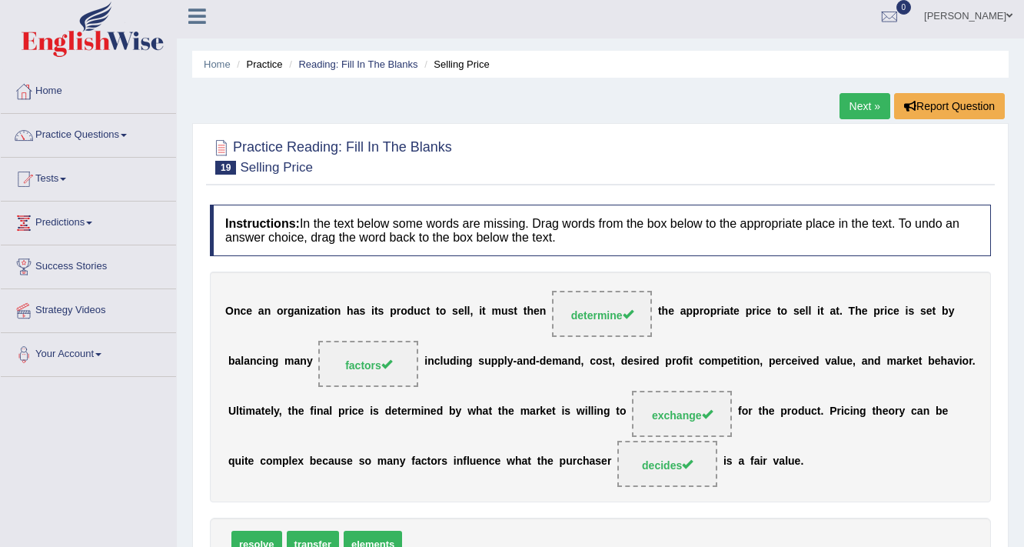
scroll to position [0, 0]
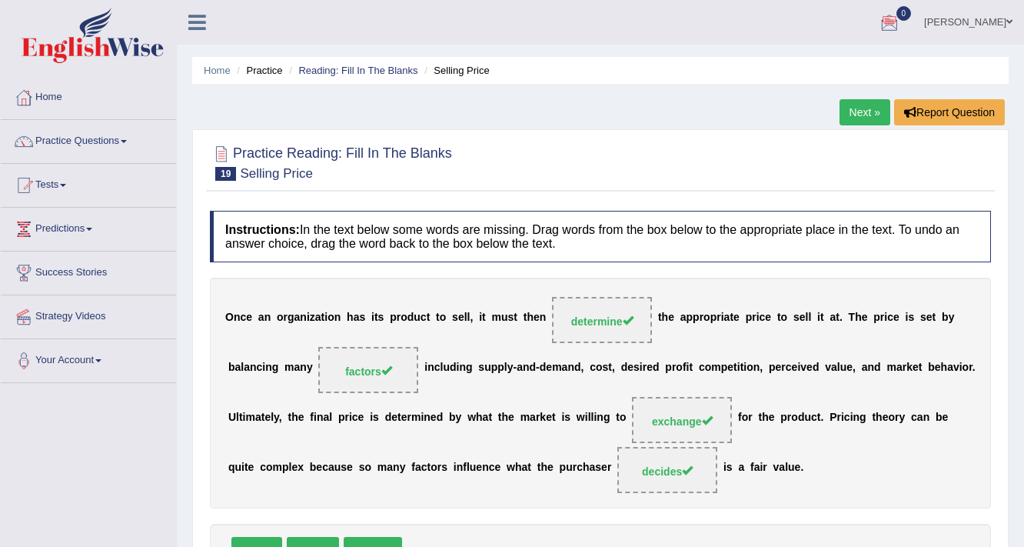
click at [870, 112] on link "Next »" at bounding box center [865, 112] width 51 height 26
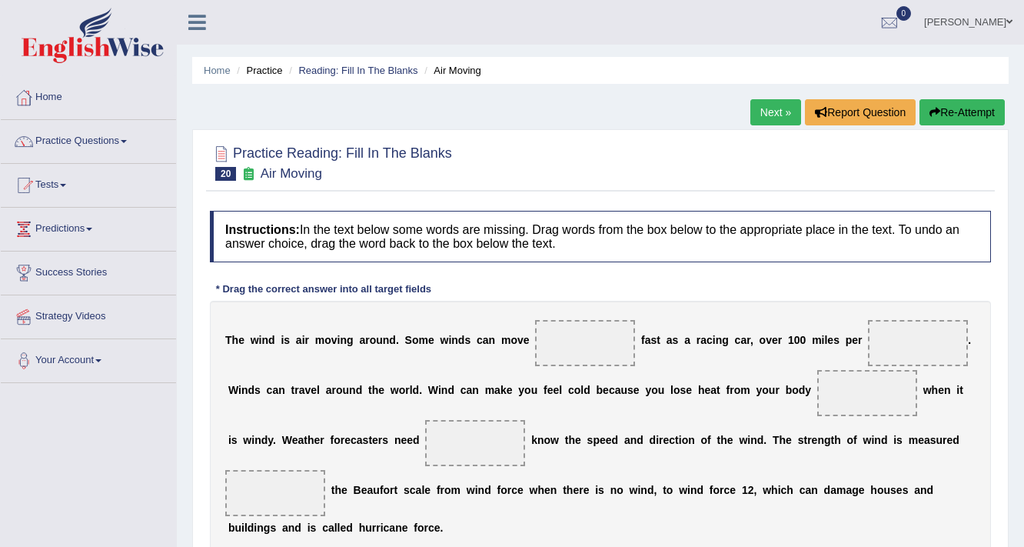
click at [771, 114] on link "Next »" at bounding box center [776, 112] width 51 height 26
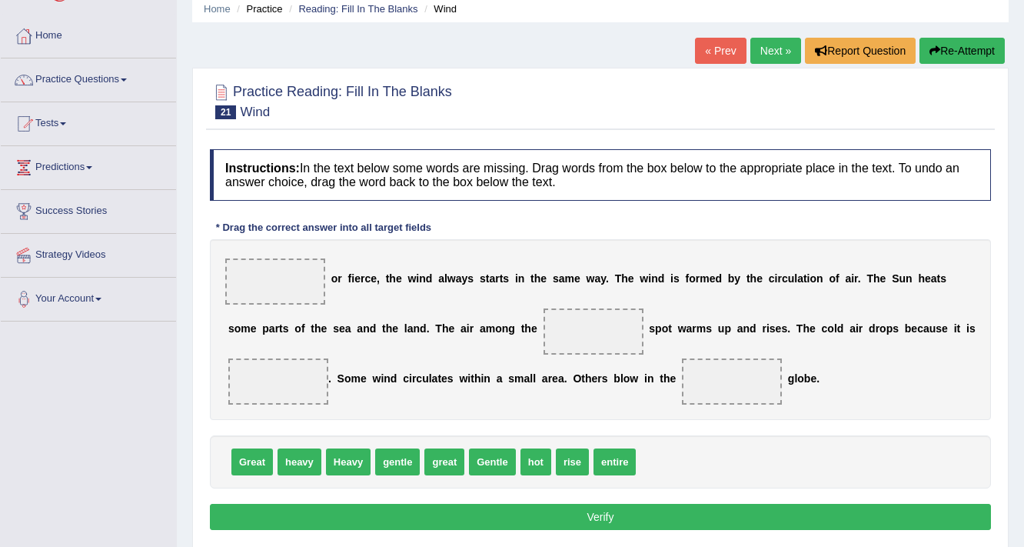
click at [762, 45] on link "Next »" at bounding box center [776, 51] width 51 height 26
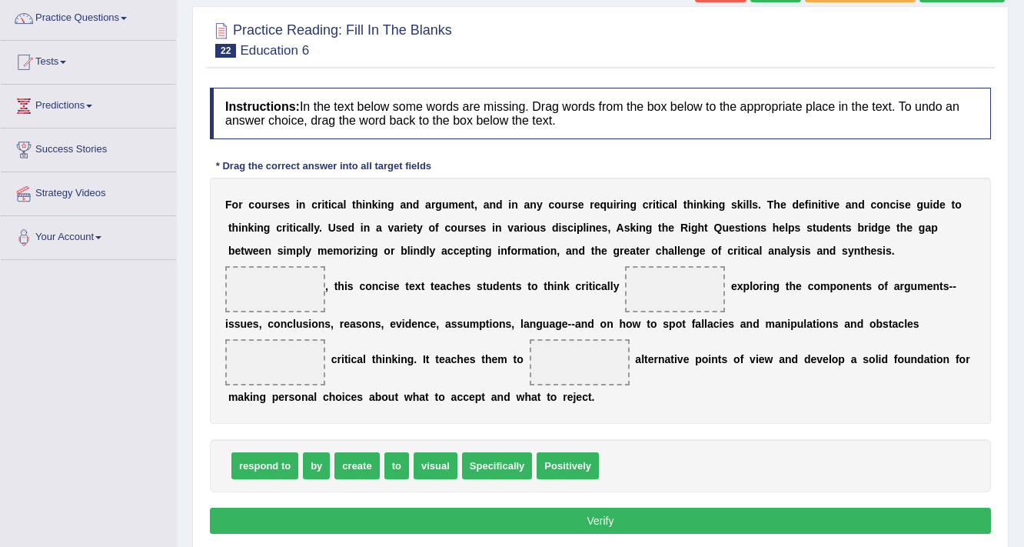
drag, startPoint x: 726, startPoint y: 235, endPoint x: 728, endPoint y: 253, distance: 17.8
click at [728, 252] on div "F o r c o u r s e s i n c r i t i c a l t h i n k i n g a n d a r g u m e n t ,…" at bounding box center [600, 301] width 781 height 246
drag, startPoint x: 488, startPoint y: 466, endPoint x: 280, endPoint y: 289, distance: 272.8
drag, startPoint x: 319, startPoint y: 465, endPoint x: 688, endPoint y: 292, distance: 407.4
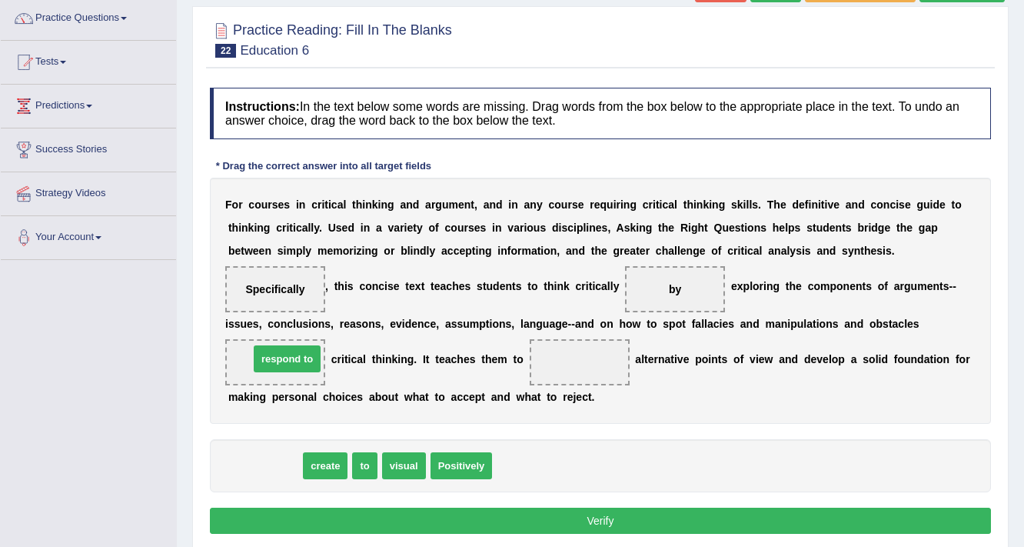
drag, startPoint x: 292, startPoint y: 468, endPoint x: 315, endPoint y: 361, distance: 109.2
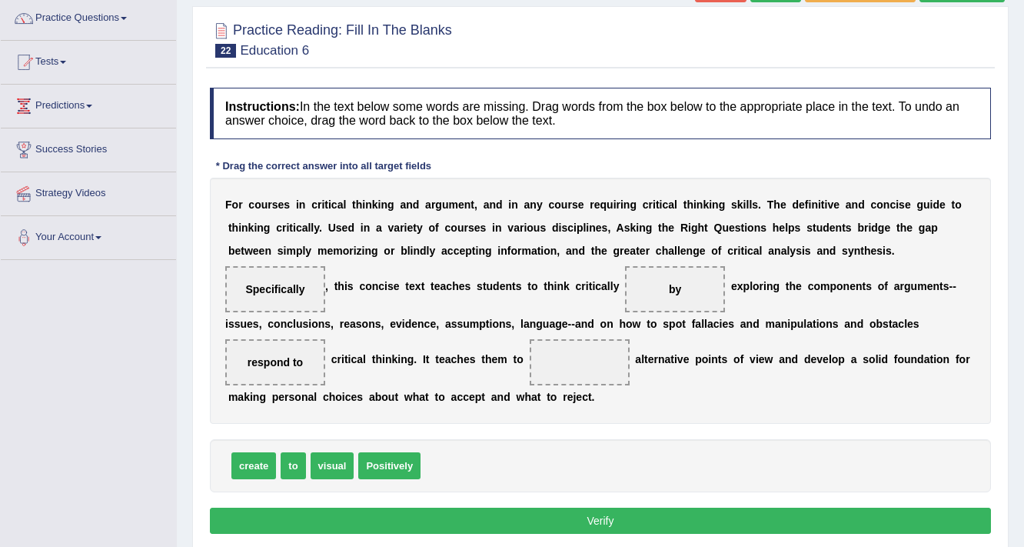
drag, startPoint x: 314, startPoint y: 357, endPoint x: 329, endPoint y: 354, distance: 15.7
click at [329, 354] on div "F o r c o u r s e s i n c r i t i c a l t h i n k i n g a n d a r g u m e n t ,…" at bounding box center [600, 301] width 781 height 246
click at [298, 361] on span "respond to" at bounding box center [275, 362] width 55 height 12
drag, startPoint x: 264, startPoint y: 465, endPoint x: 287, endPoint y: 360, distance: 107.1
drag, startPoint x: 408, startPoint y: 461, endPoint x: 572, endPoint y: 355, distance: 195.2
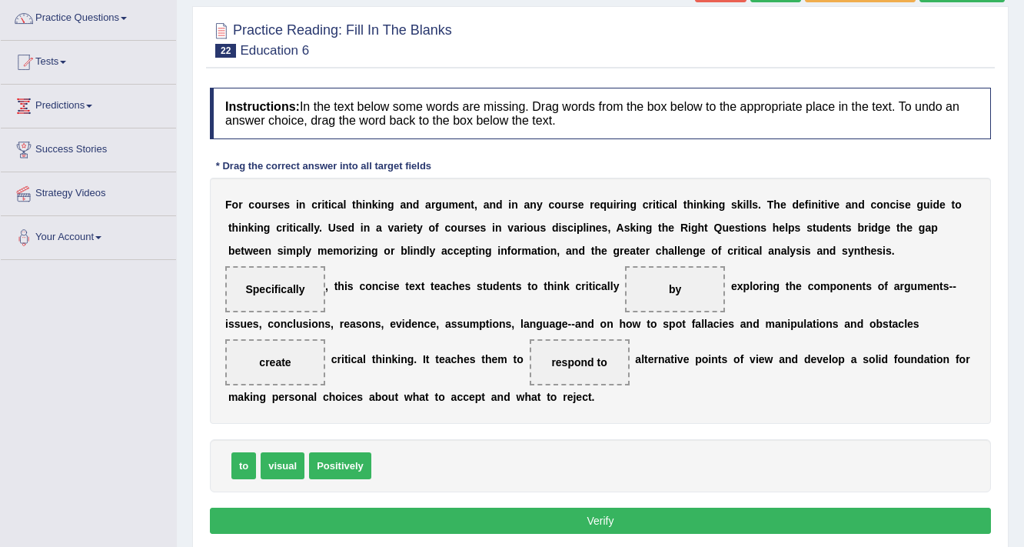
click at [448, 508] on button "Verify" at bounding box center [600, 521] width 781 height 26
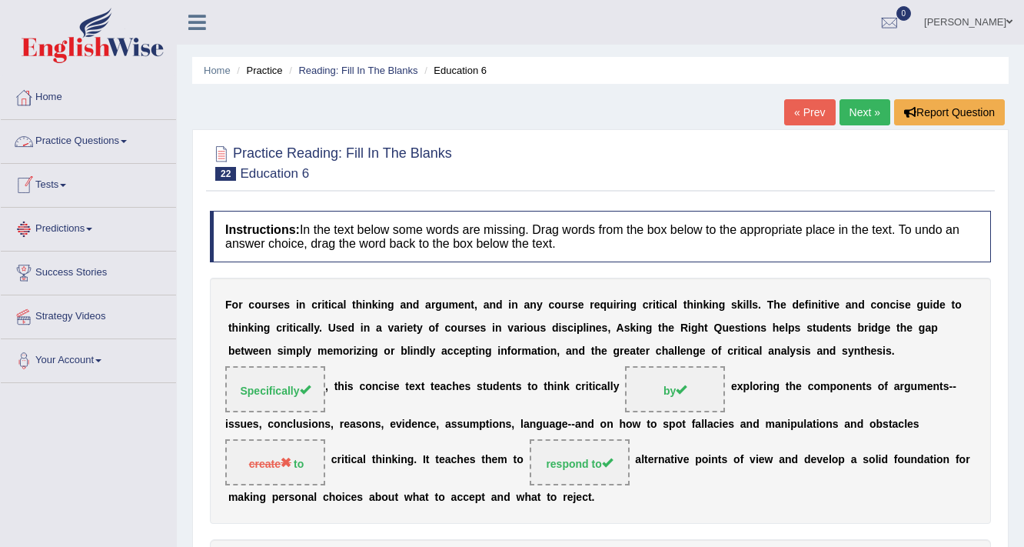
click at [98, 142] on link "Practice Questions" at bounding box center [88, 139] width 175 height 38
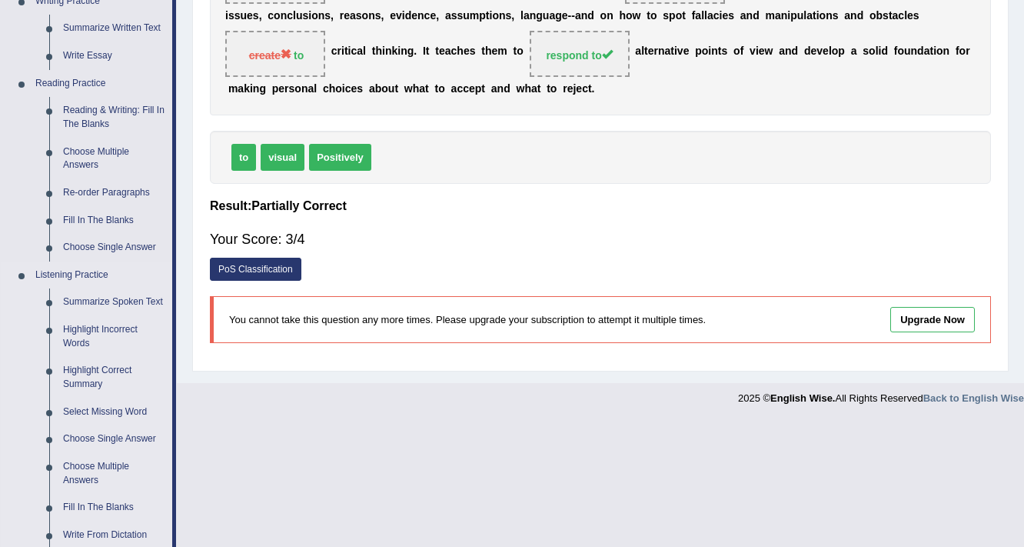
scroll to position [431, 0]
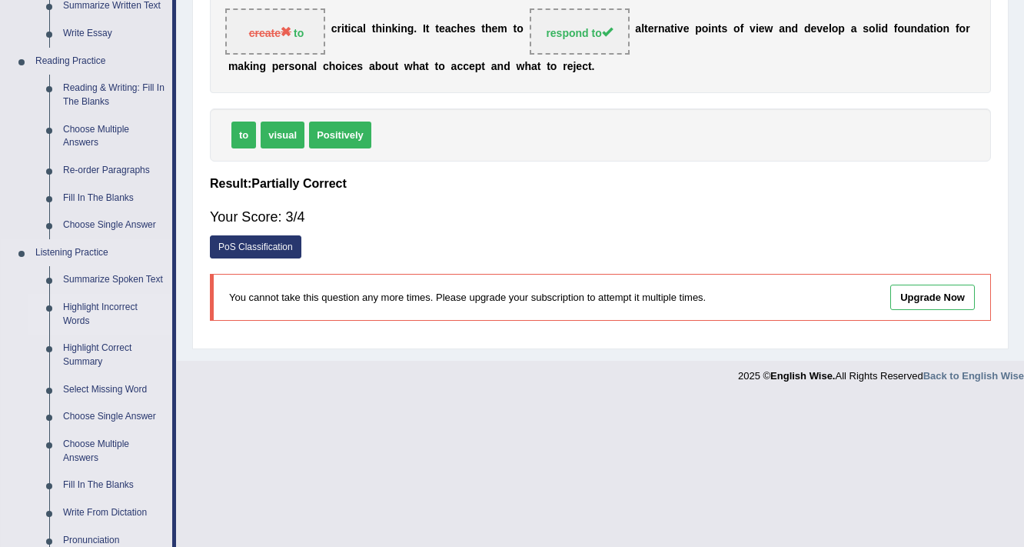
click at [93, 309] on link "Highlight Incorrect Words" at bounding box center [114, 314] width 116 height 41
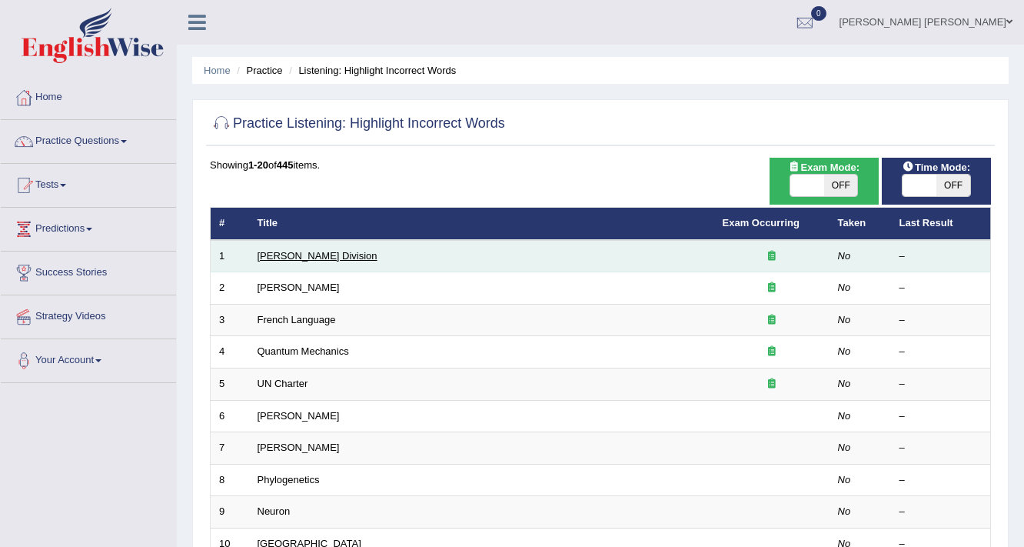
click at [277, 250] on link "[PERSON_NAME] Division" at bounding box center [318, 256] width 120 height 12
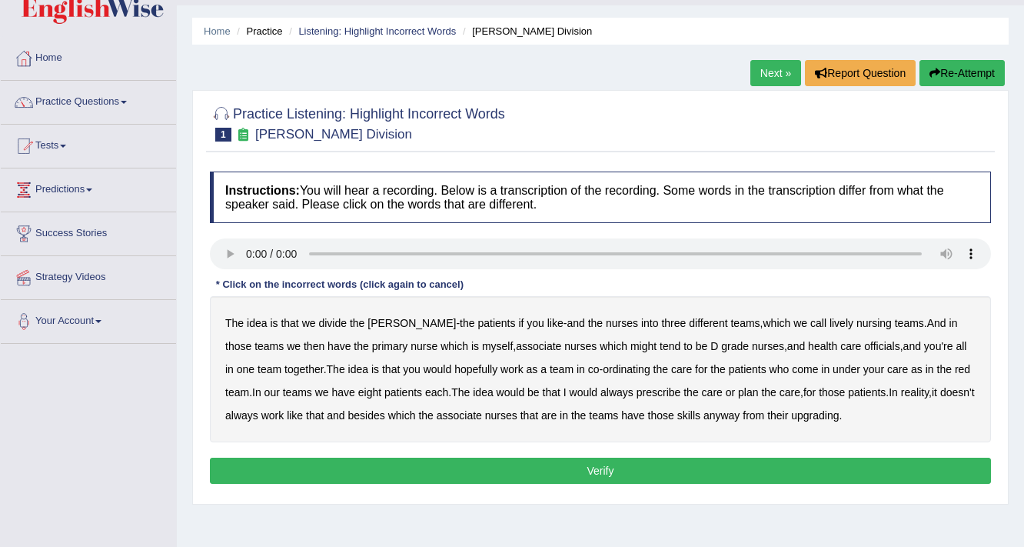
scroll to position [62, 0]
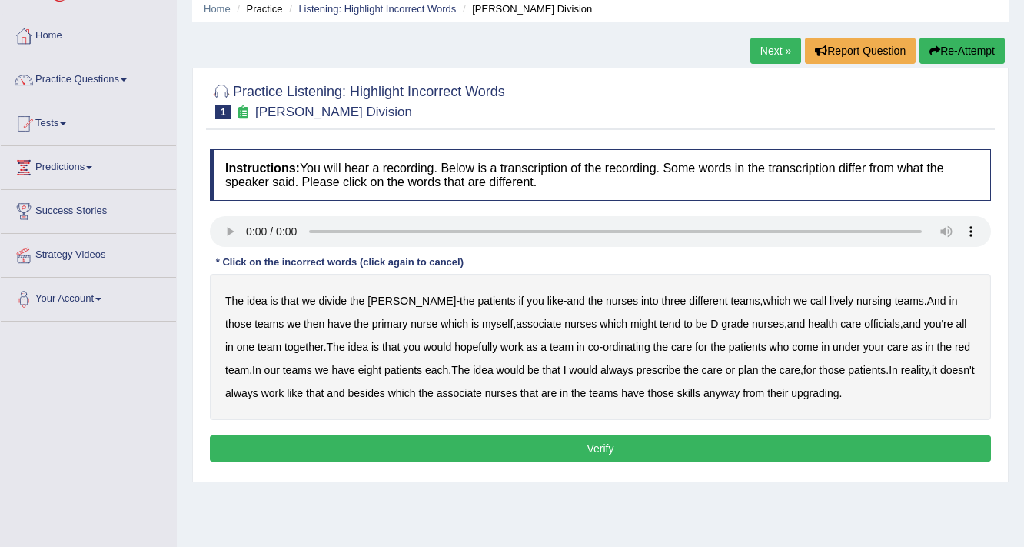
click at [478, 295] on b "patients" at bounding box center [497, 301] width 38 height 12
click at [606, 296] on b "nurses" at bounding box center [622, 301] width 32 height 12
click at [606, 298] on b "nurses" at bounding box center [622, 301] width 32 height 12
click at [478, 295] on b "patients" at bounding box center [497, 301] width 38 height 12
click at [830, 300] on b "lively" at bounding box center [842, 301] width 24 height 12
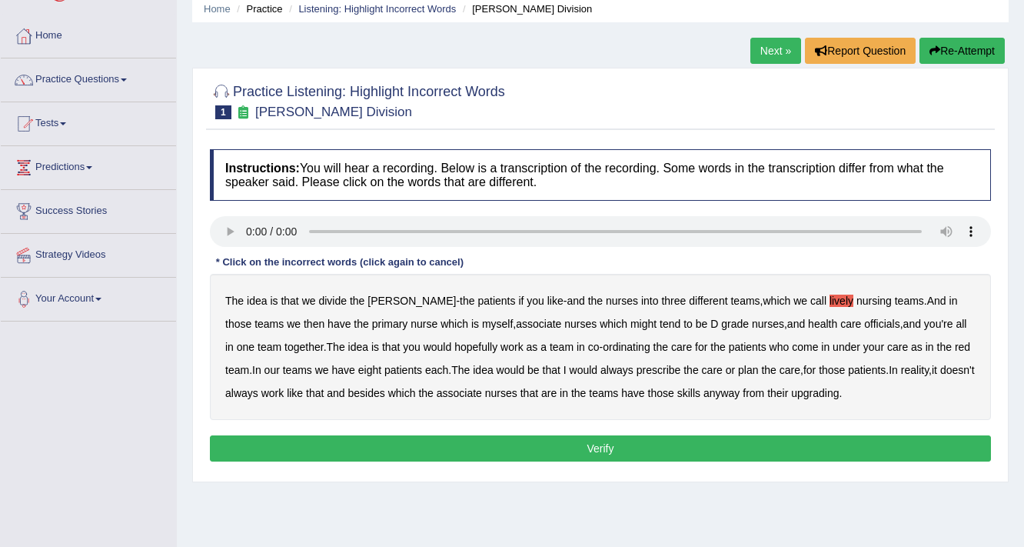
click at [358, 369] on b "eight" at bounding box center [369, 370] width 23 height 12
click at [631, 322] on b "might" at bounding box center [644, 324] width 26 height 12
click at [601, 370] on b "always" at bounding box center [617, 370] width 33 height 12
click at [828, 394] on b "upgrading" at bounding box center [815, 393] width 48 height 12
click at [585, 449] on button "Verify" at bounding box center [600, 448] width 781 height 26
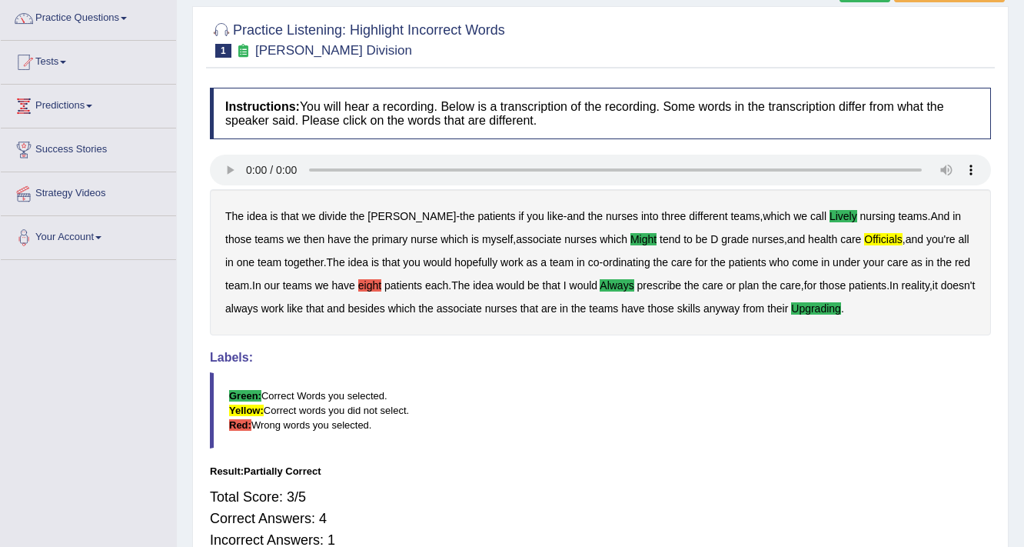
scroll to position [185, 0]
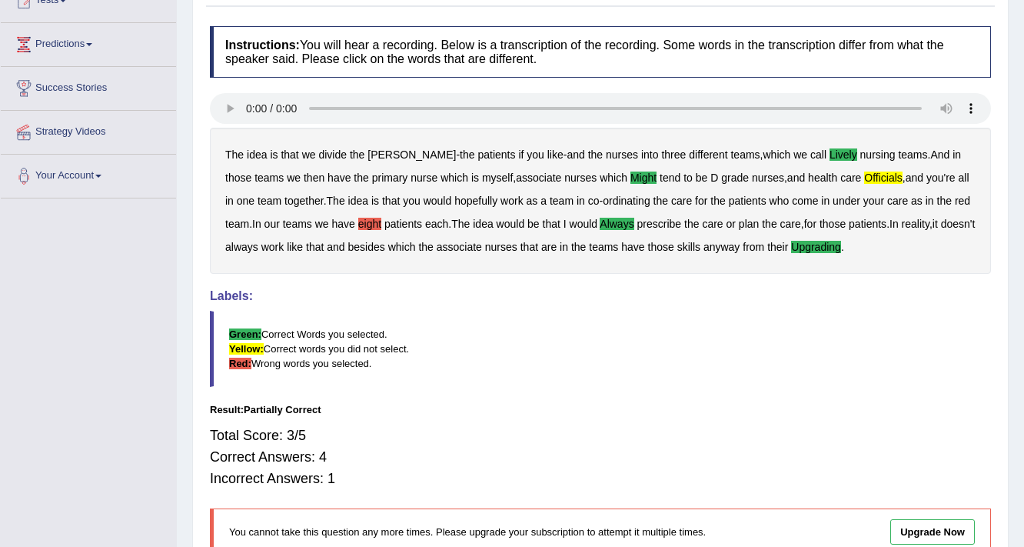
click at [358, 224] on b "eight" at bounding box center [369, 224] width 23 height 12
click at [425, 223] on b "each" at bounding box center [436, 224] width 23 height 12
drag, startPoint x: 312, startPoint y: 453, endPoint x: 348, endPoint y: 453, distance: 36.9
click at [348, 453] on div "Total Score: 3/5 Correct Answers: 4 Incorrect Answers: 1" at bounding box center [600, 457] width 781 height 80
click at [332, 476] on div "Total Score: 3/5 Correct Answers: 4 Incorrect Answers: 1" at bounding box center [600, 457] width 781 height 80
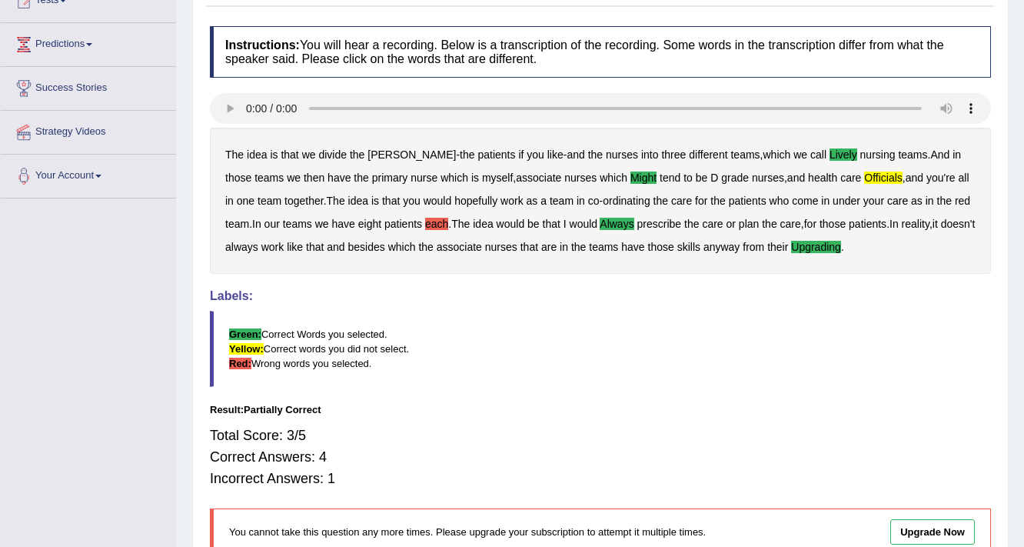
click at [312, 431] on div "Total Score: 3/5 Correct Answers: 4 Incorrect Answers: 1" at bounding box center [600, 457] width 781 height 80
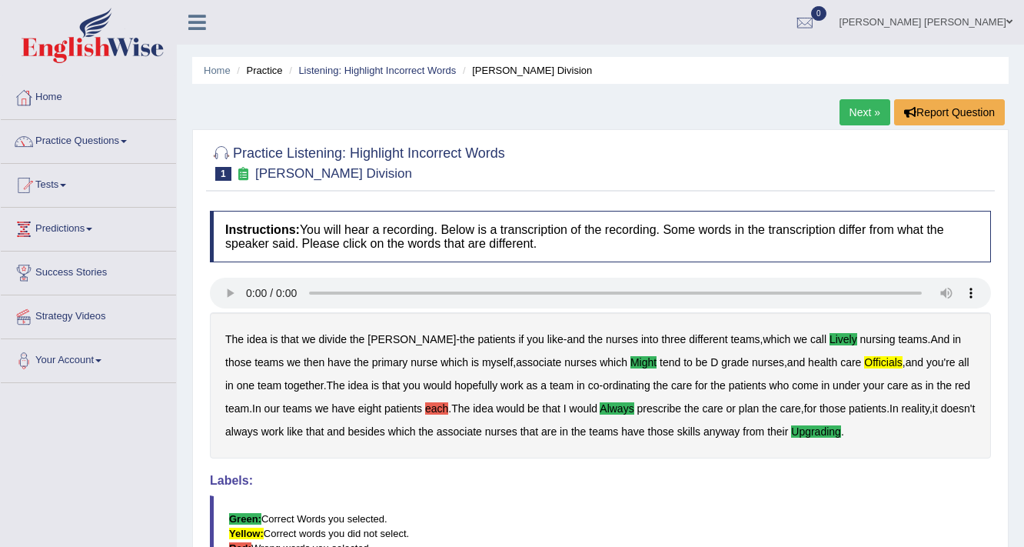
click at [845, 108] on link "Next »" at bounding box center [865, 112] width 51 height 26
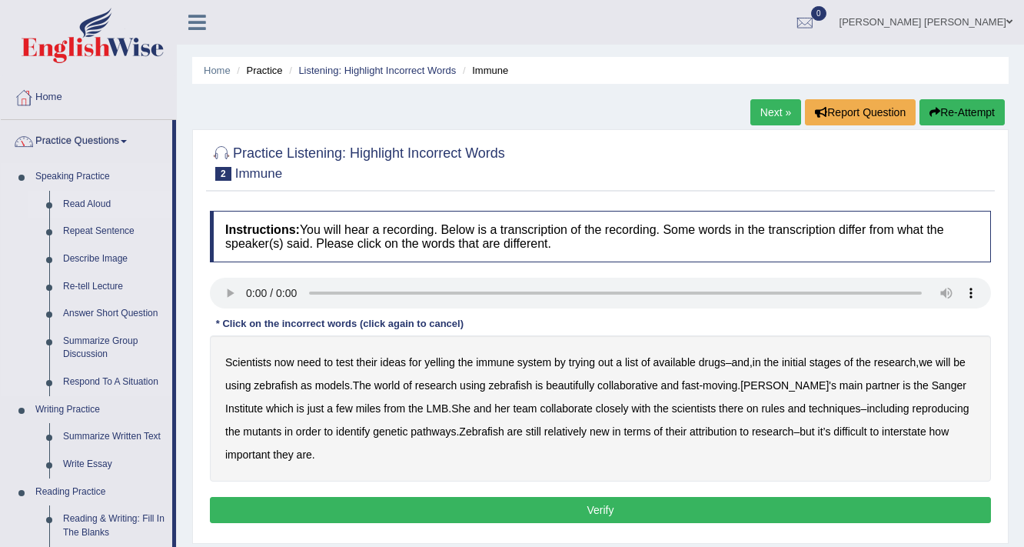
click at [89, 200] on link "Read Aloud" at bounding box center [114, 205] width 116 height 28
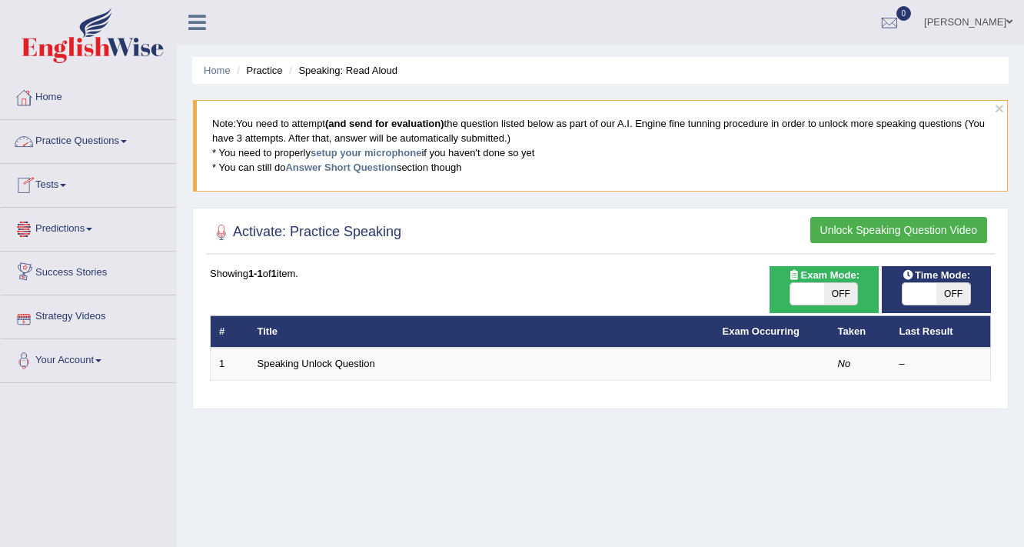
click at [68, 130] on link "Practice Questions" at bounding box center [88, 139] width 175 height 38
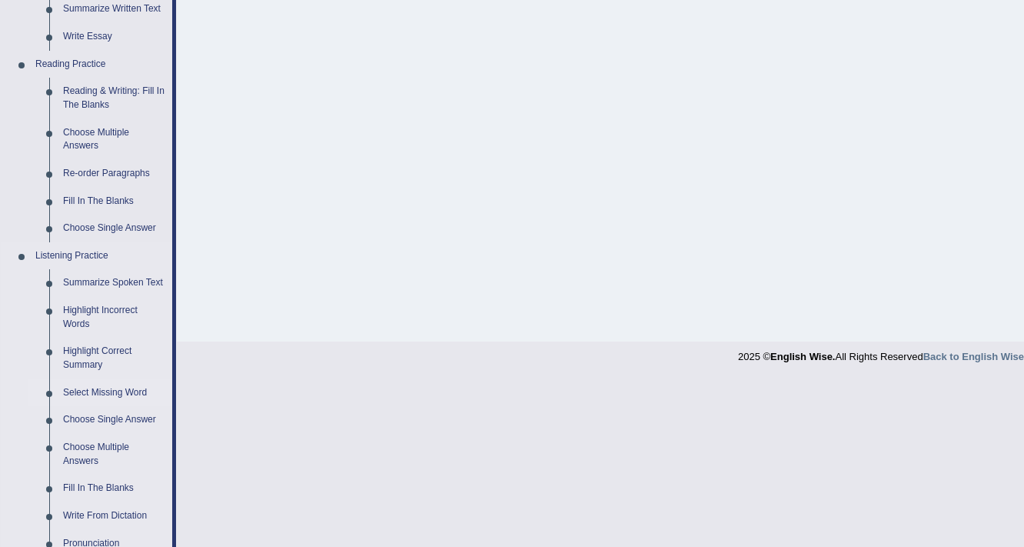
scroll to position [431, 0]
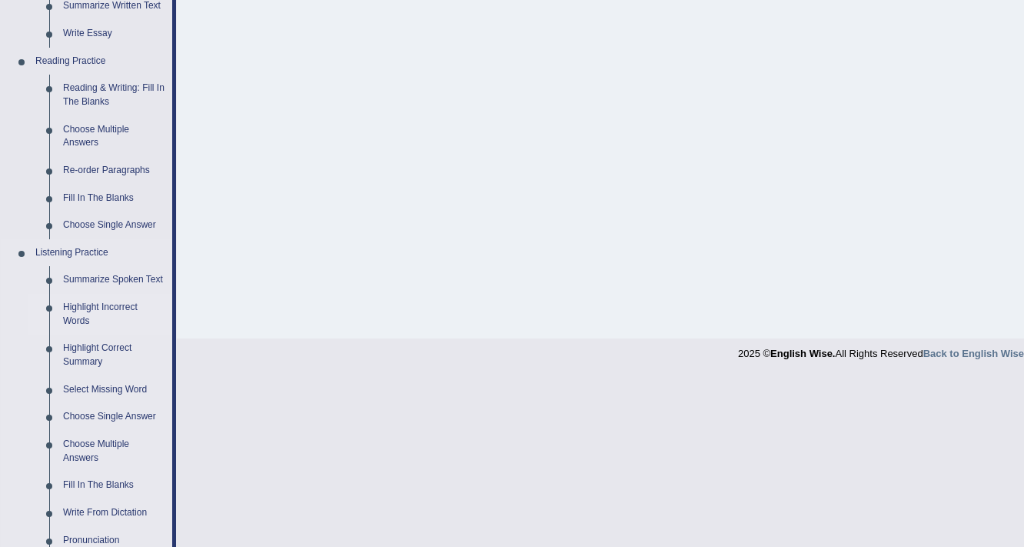
click at [98, 312] on link "Highlight Incorrect Words" at bounding box center [114, 314] width 116 height 41
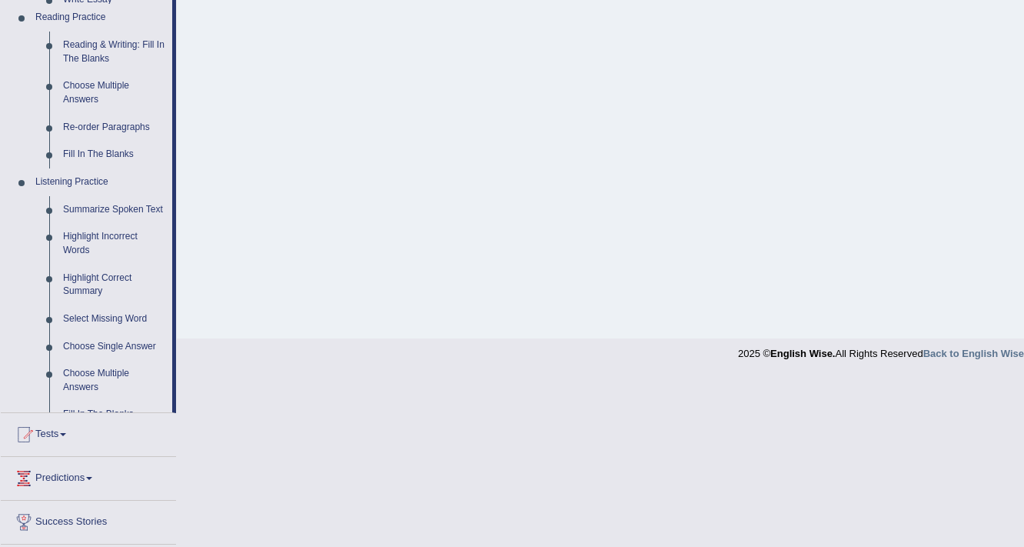
scroll to position [261, 0]
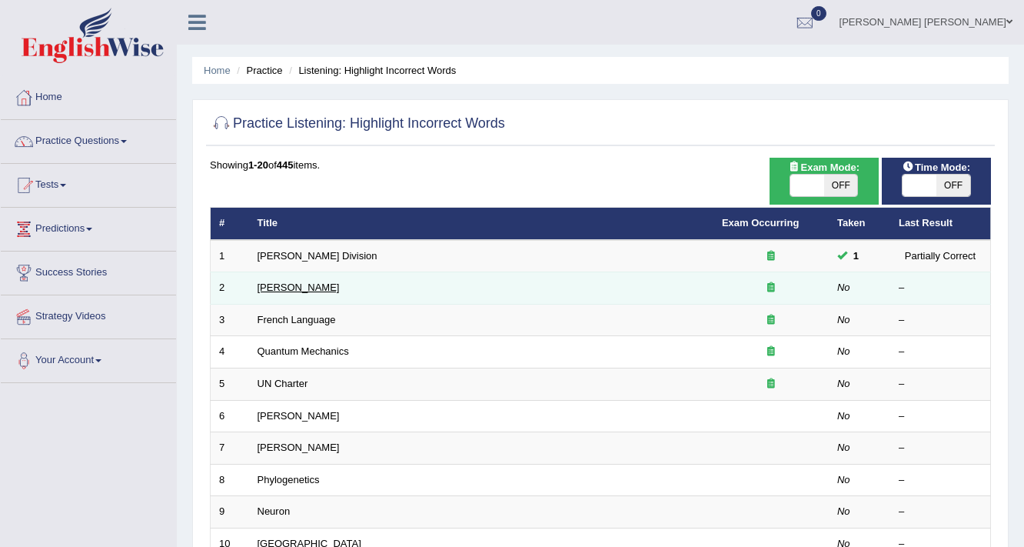
click at [298, 288] on link "[PERSON_NAME]" at bounding box center [299, 288] width 82 height 12
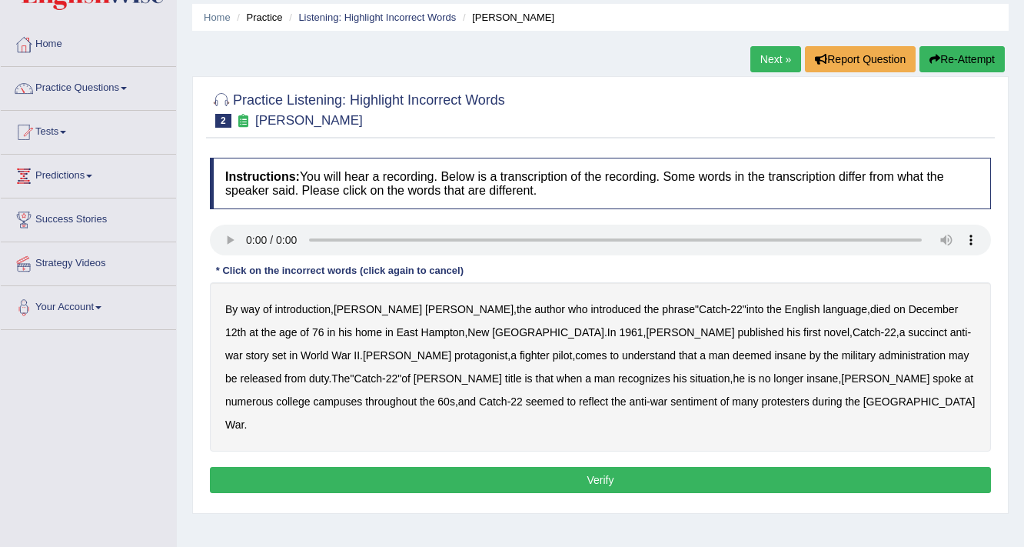
scroll to position [62, 0]
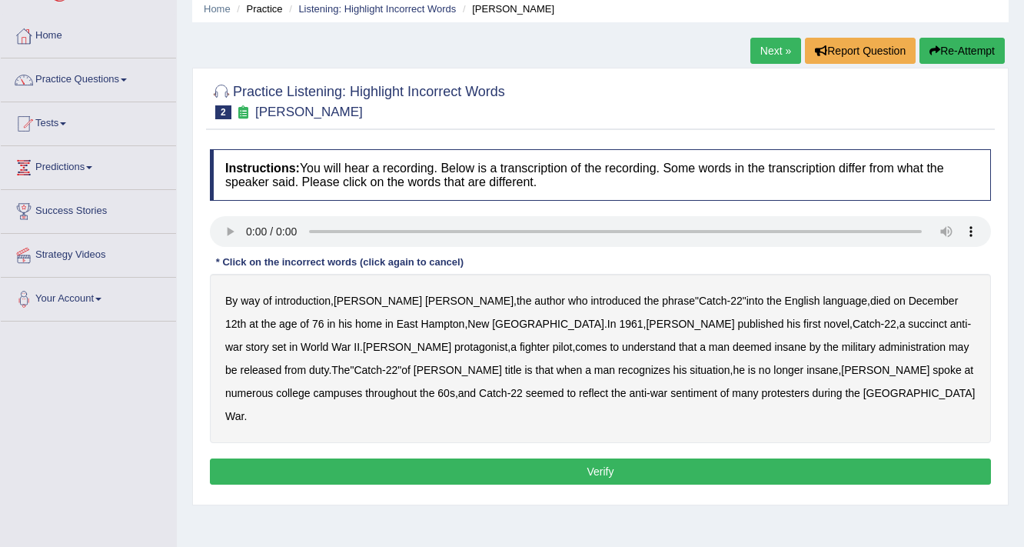
click at [757, 58] on link "Next »" at bounding box center [776, 51] width 51 height 26
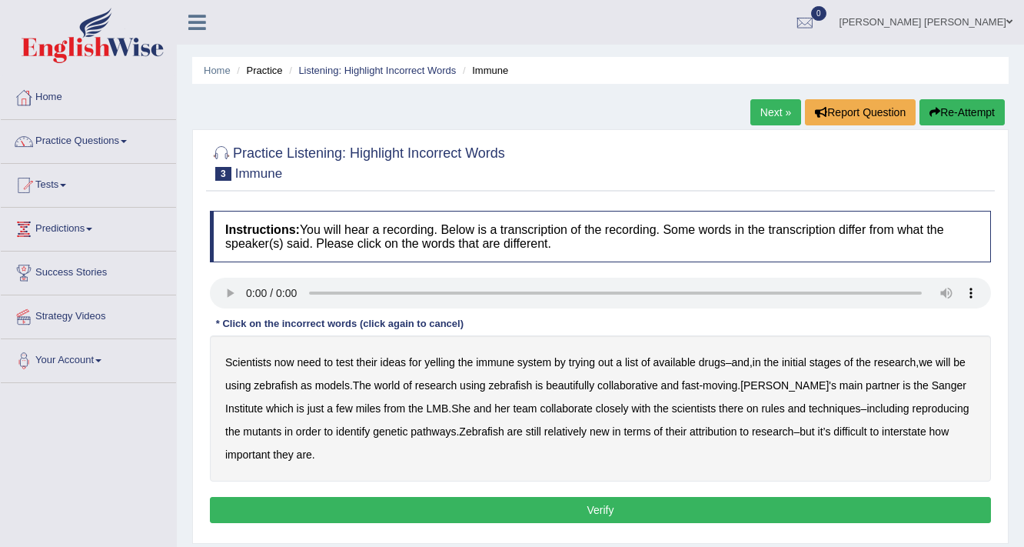
click at [775, 105] on link "Next »" at bounding box center [776, 112] width 51 height 26
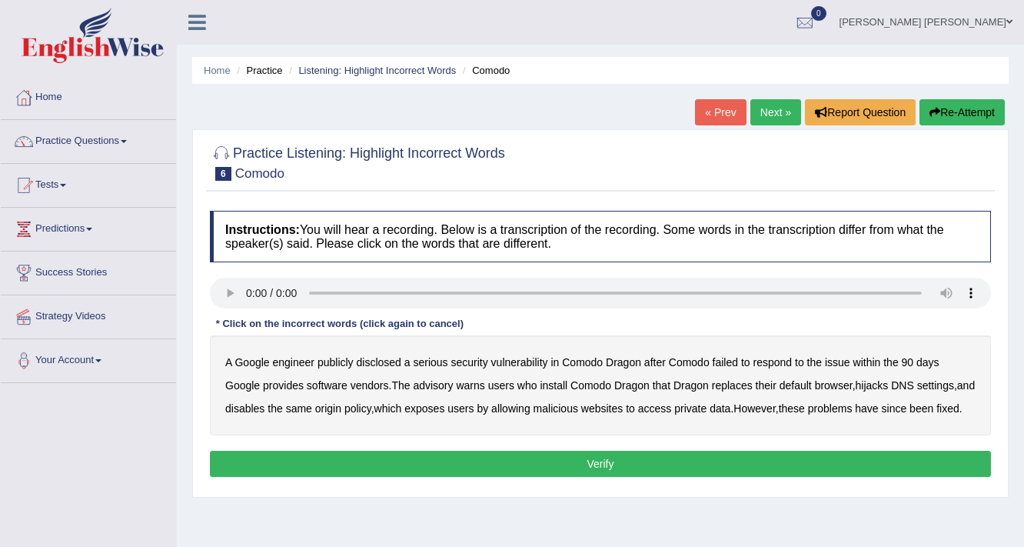
click at [764, 108] on link "Next »" at bounding box center [776, 112] width 51 height 26
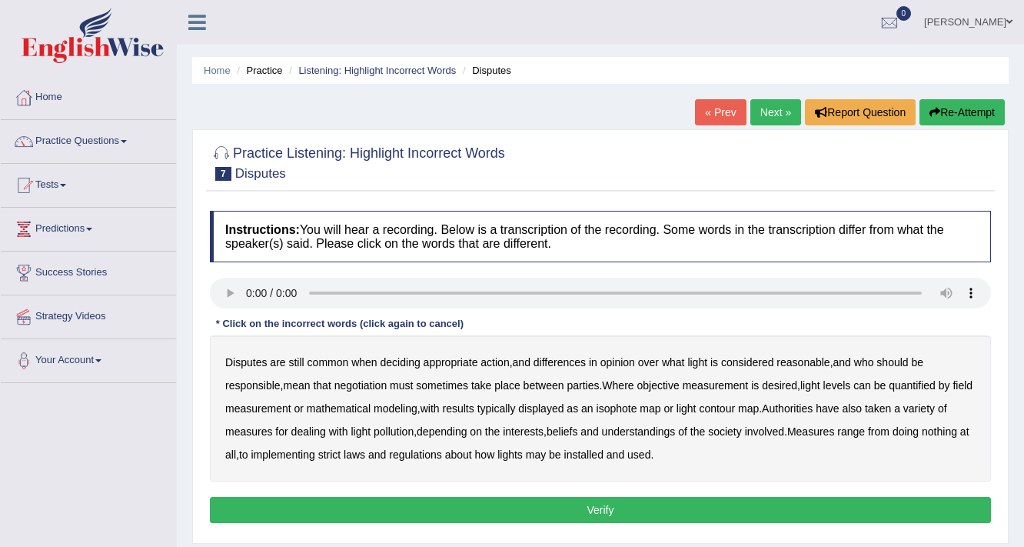
click at [765, 114] on link "Next »" at bounding box center [776, 112] width 51 height 26
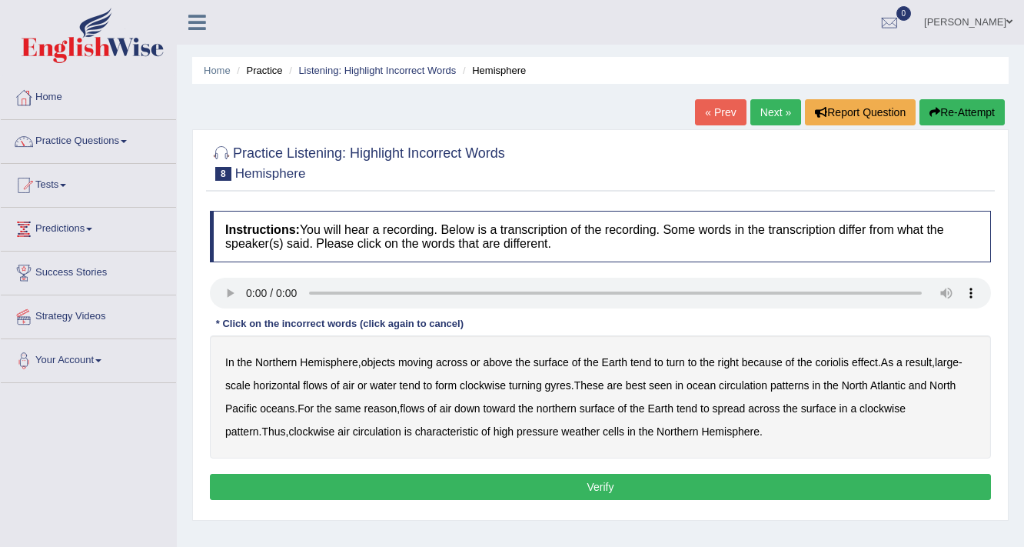
click at [765, 114] on link "Next »" at bounding box center [776, 112] width 51 height 26
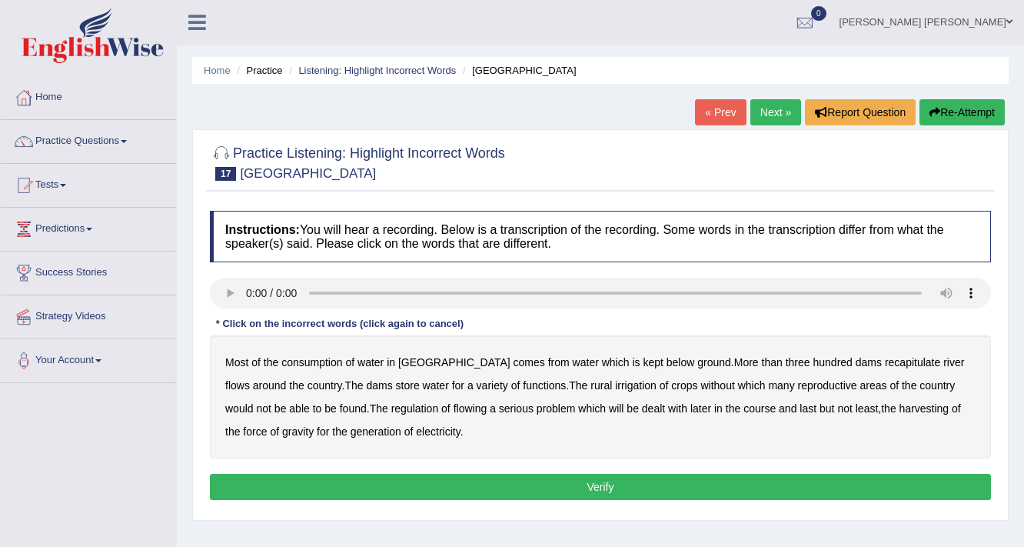
click at [955, 26] on link "[PERSON_NAME] [PERSON_NAME]" at bounding box center [926, 20] width 196 height 40
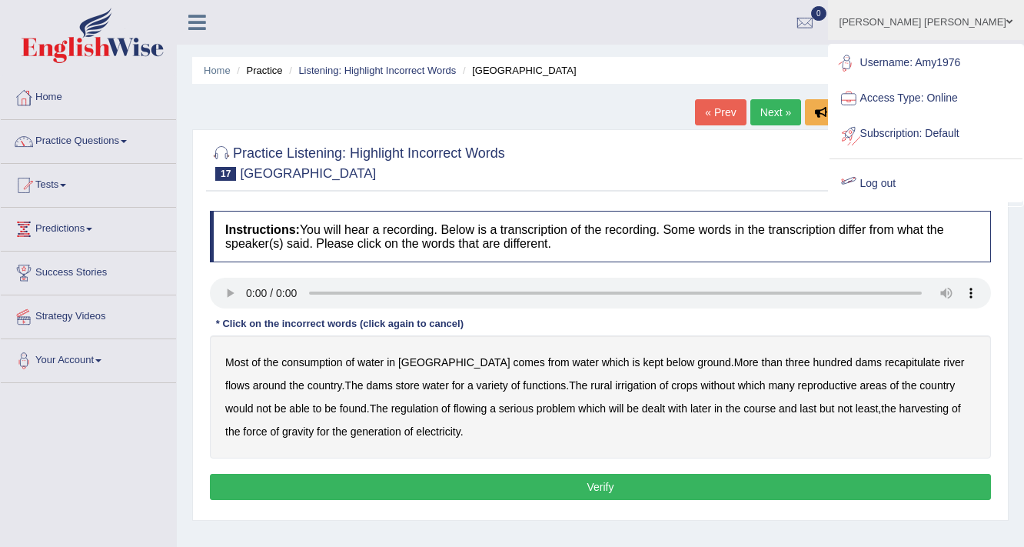
click at [652, 42] on ul "[PERSON_NAME] [PERSON_NAME] Toggle navigation Username: Amy1976 Access Type: On…" at bounding box center [727, 22] width 593 height 44
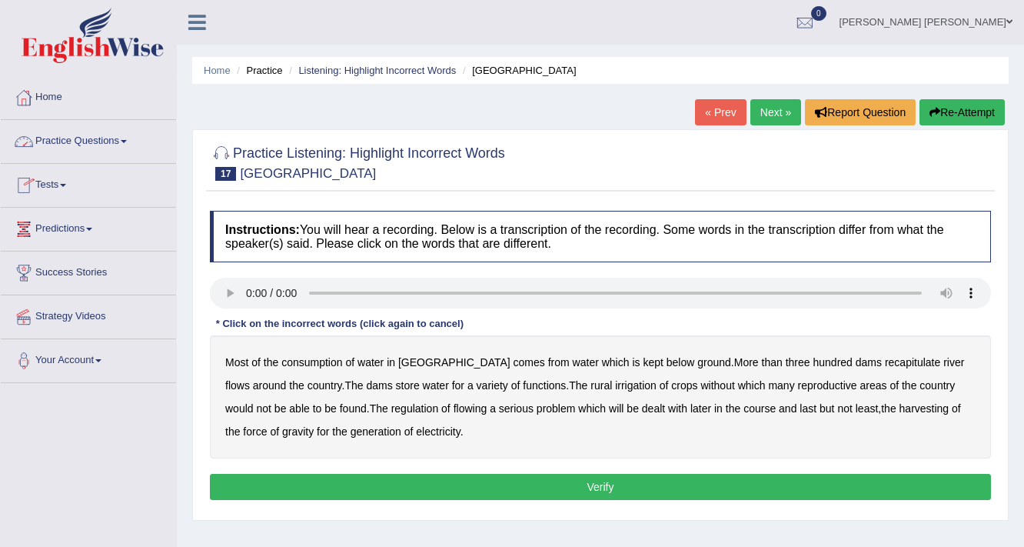
click at [80, 138] on link "Practice Questions" at bounding box center [88, 139] width 175 height 38
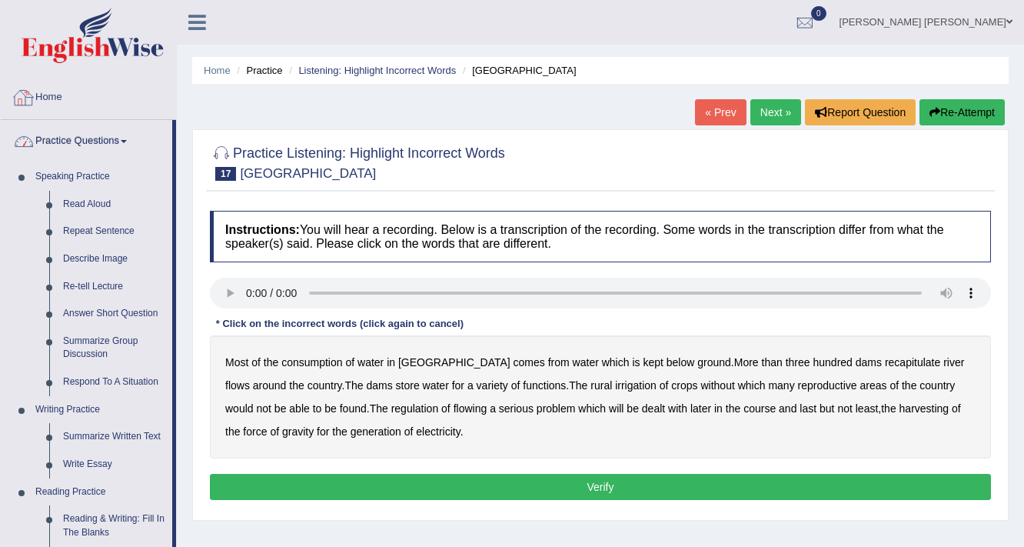
click at [67, 126] on link "Practice Questions" at bounding box center [87, 139] width 172 height 38
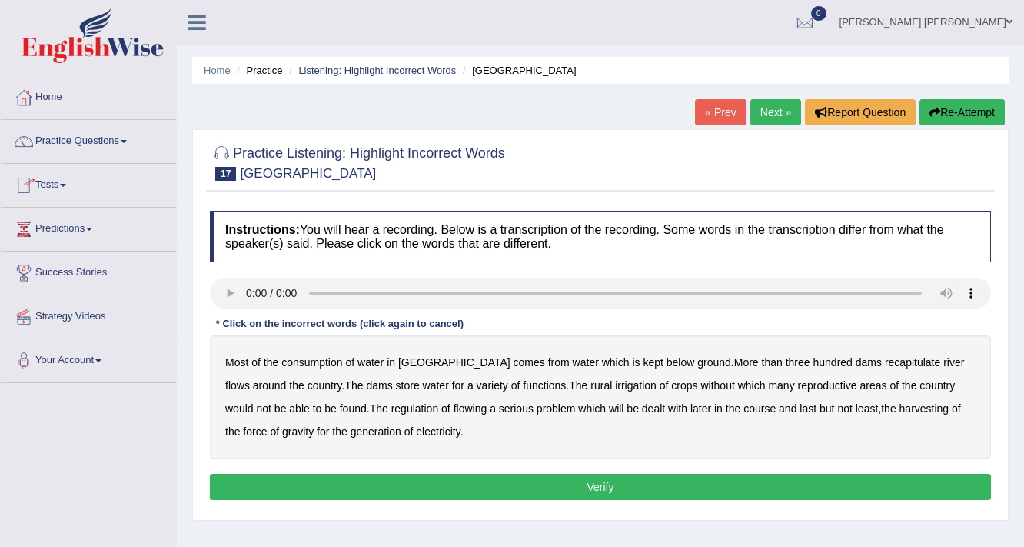
click at [50, 181] on link "Tests" at bounding box center [88, 183] width 175 height 38
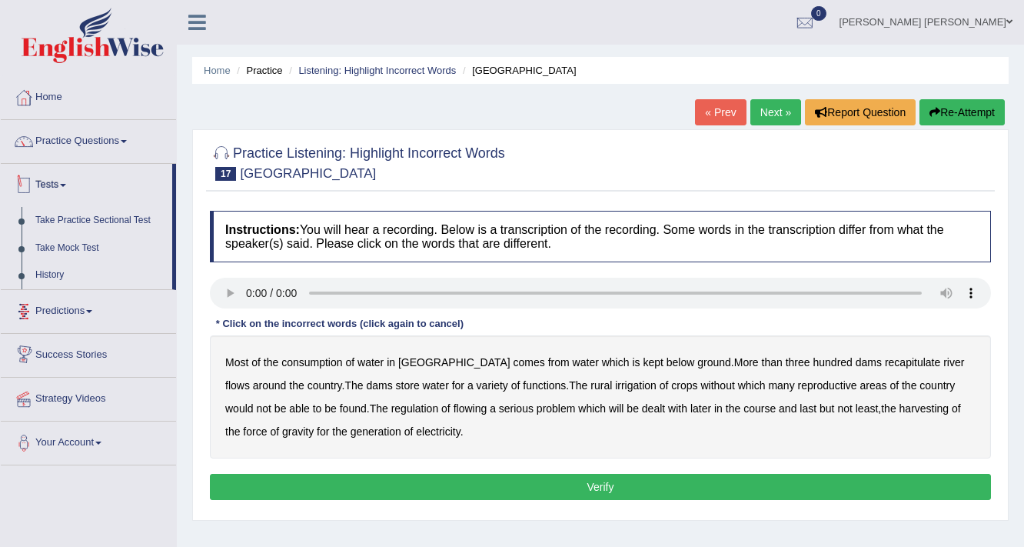
click at [52, 180] on link "Tests" at bounding box center [87, 183] width 172 height 38
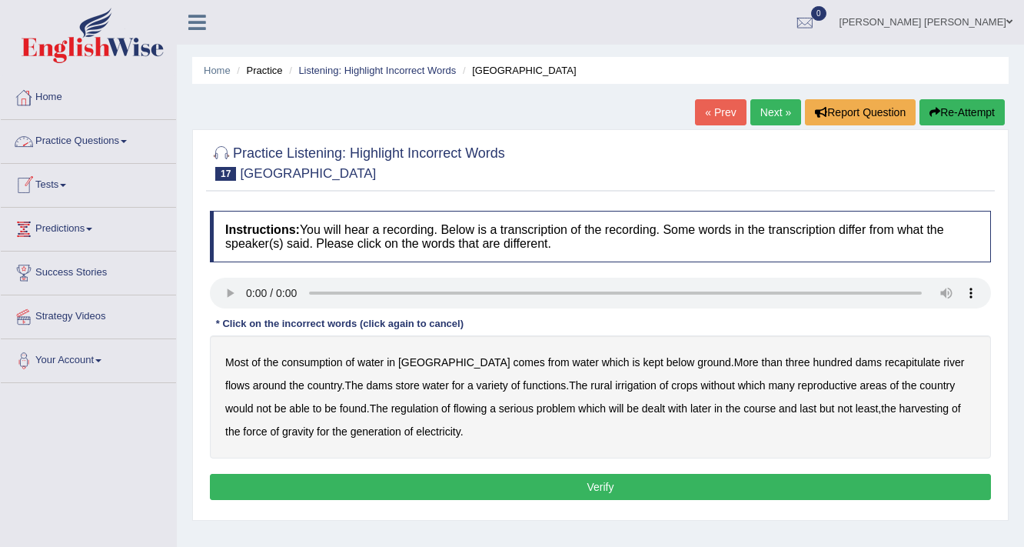
click at [950, 12] on link "[PERSON_NAME] [PERSON_NAME]" at bounding box center [926, 20] width 196 height 40
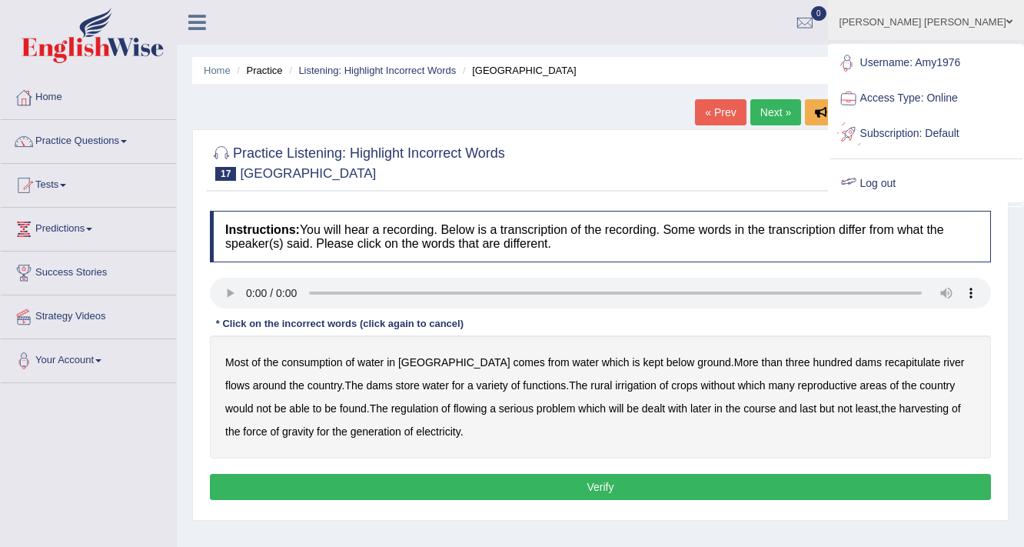
click at [910, 175] on link "Log out" at bounding box center [926, 183] width 193 height 35
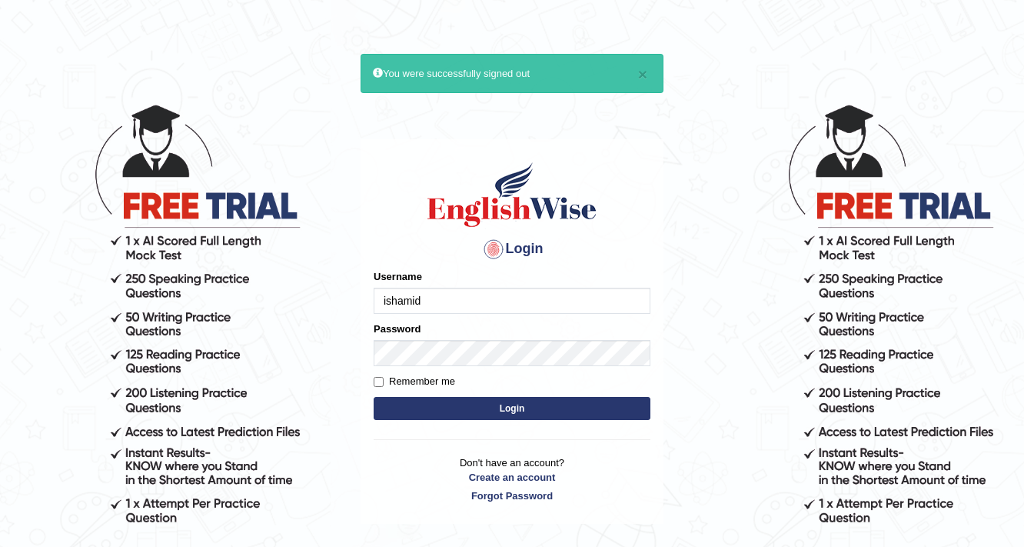
type input "ishamidha46"
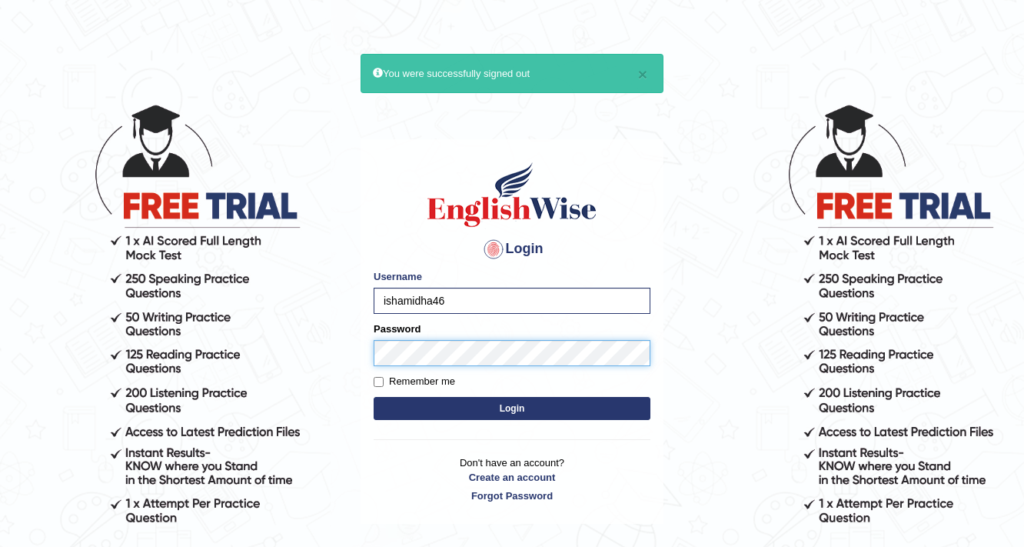
click at [374, 397] on button "Login" at bounding box center [512, 408] width 277 height 23
